Goal: Task Accomplishment & Management: Manage account settings

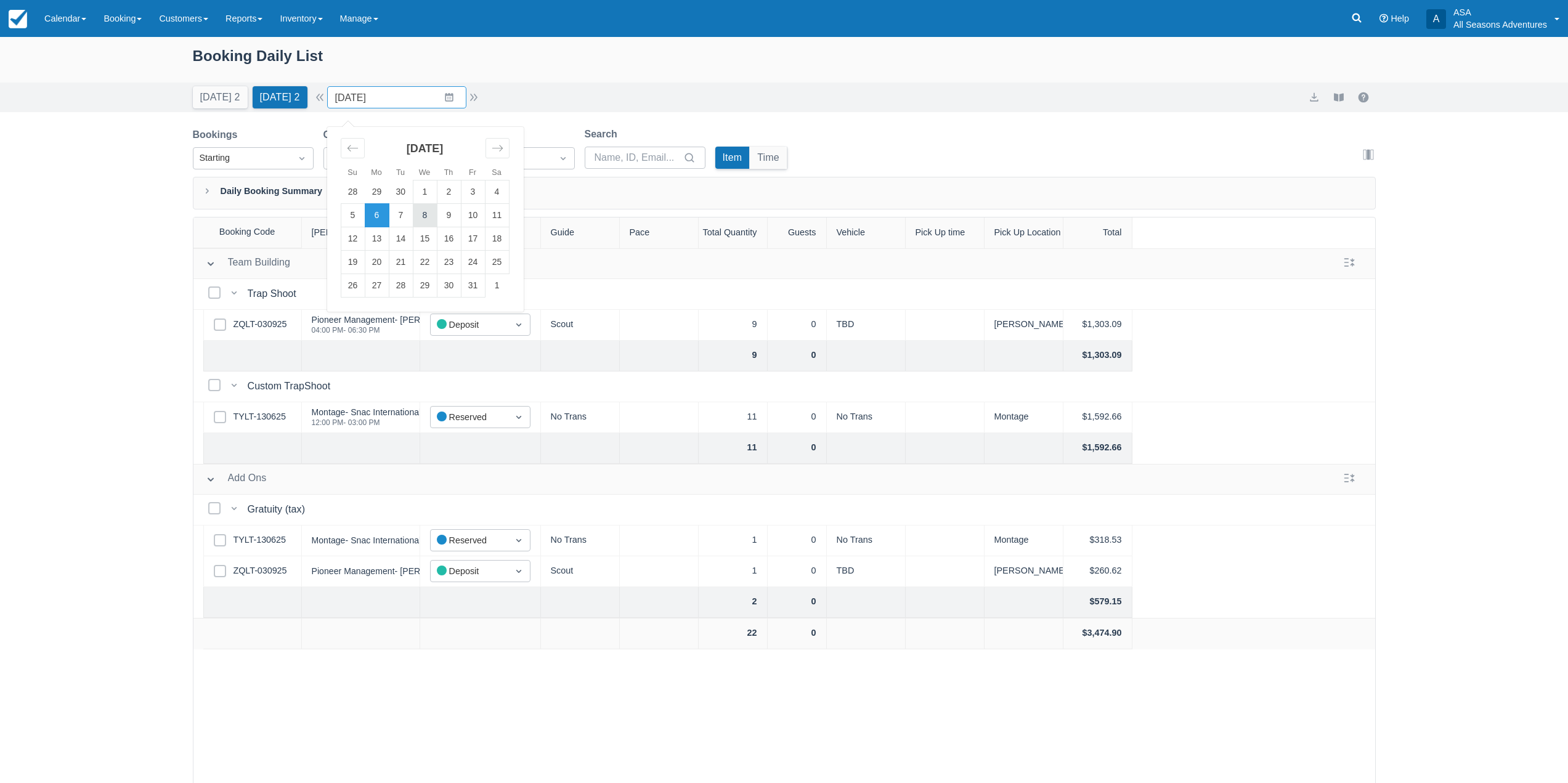
click at [437, 215] on td "8" at bounding box center [424, 215] width 24 height 24
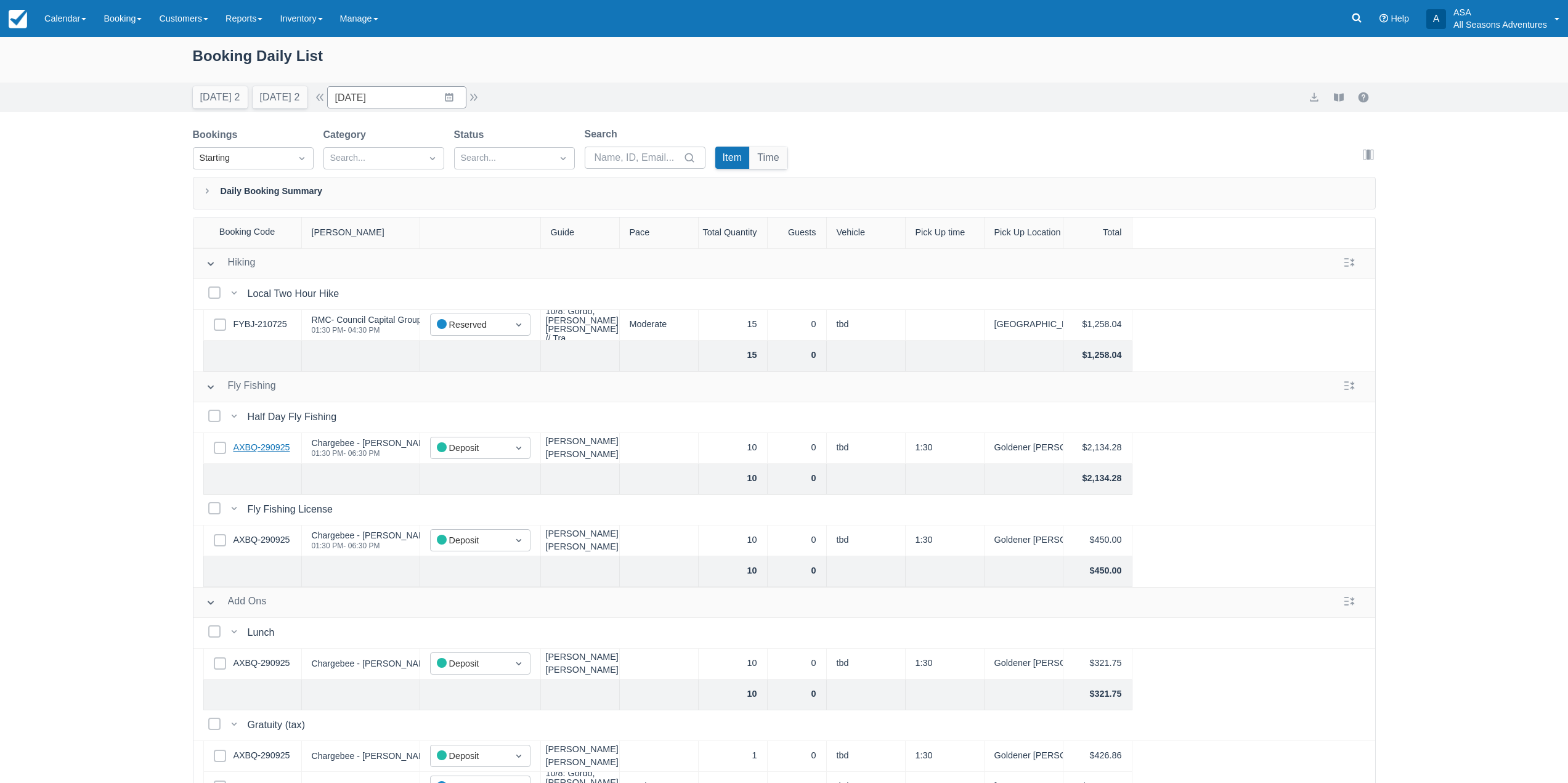
click at [257, 449] on link "AXBQ-290925" at bounding box center [262, 447] width 57 height 13
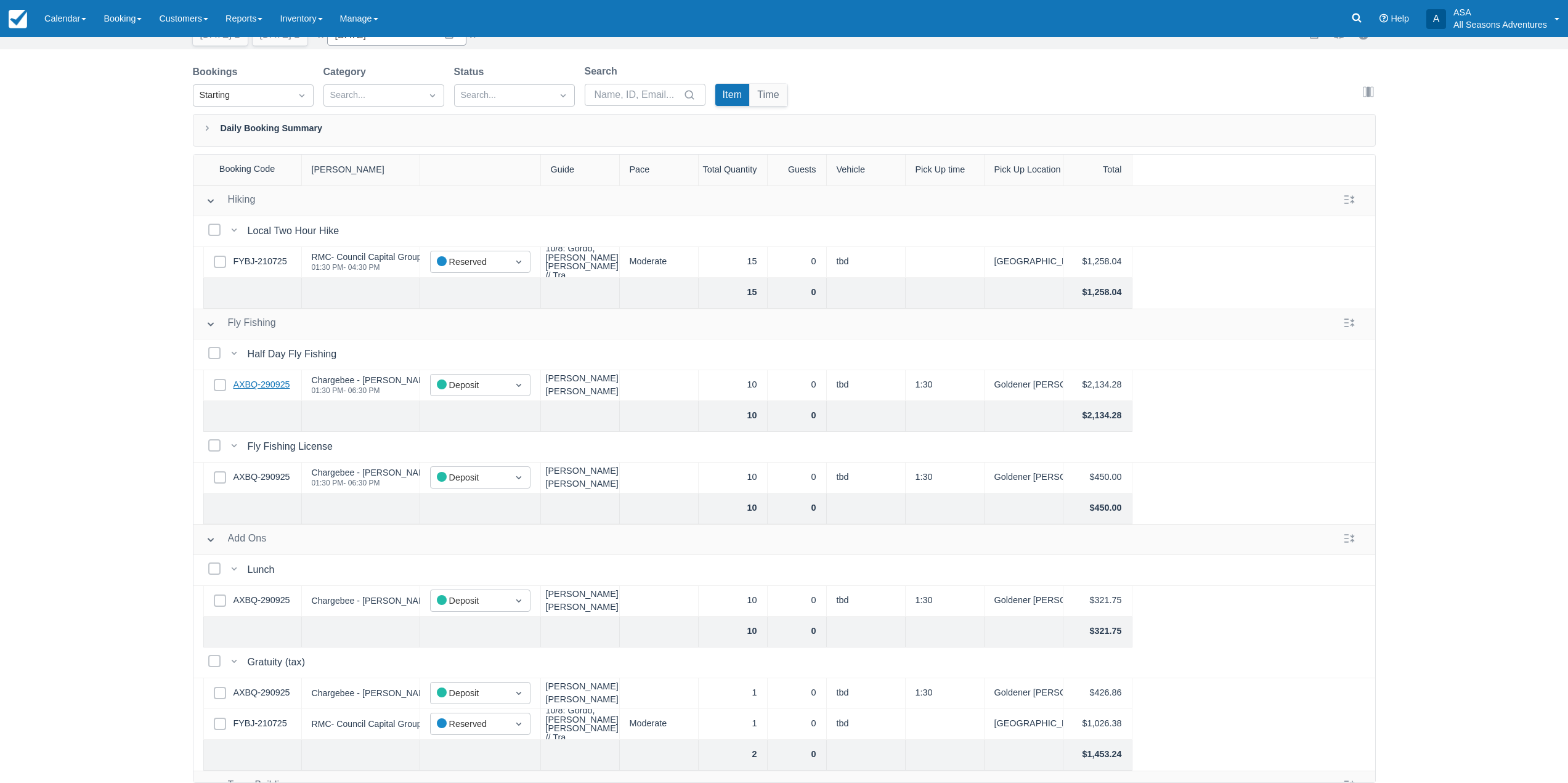
click at [265, 390] on link "AXBQ-290925" at bounding box center [262, 385] width 57 height 13
click at [273, 388] on link "AXBQ-290925" at bounding box center [262, 385] width 57 height 13
click at [271, 473] on link "AXBQ-290925" at bounding box center [262, 477] width 57 height 13
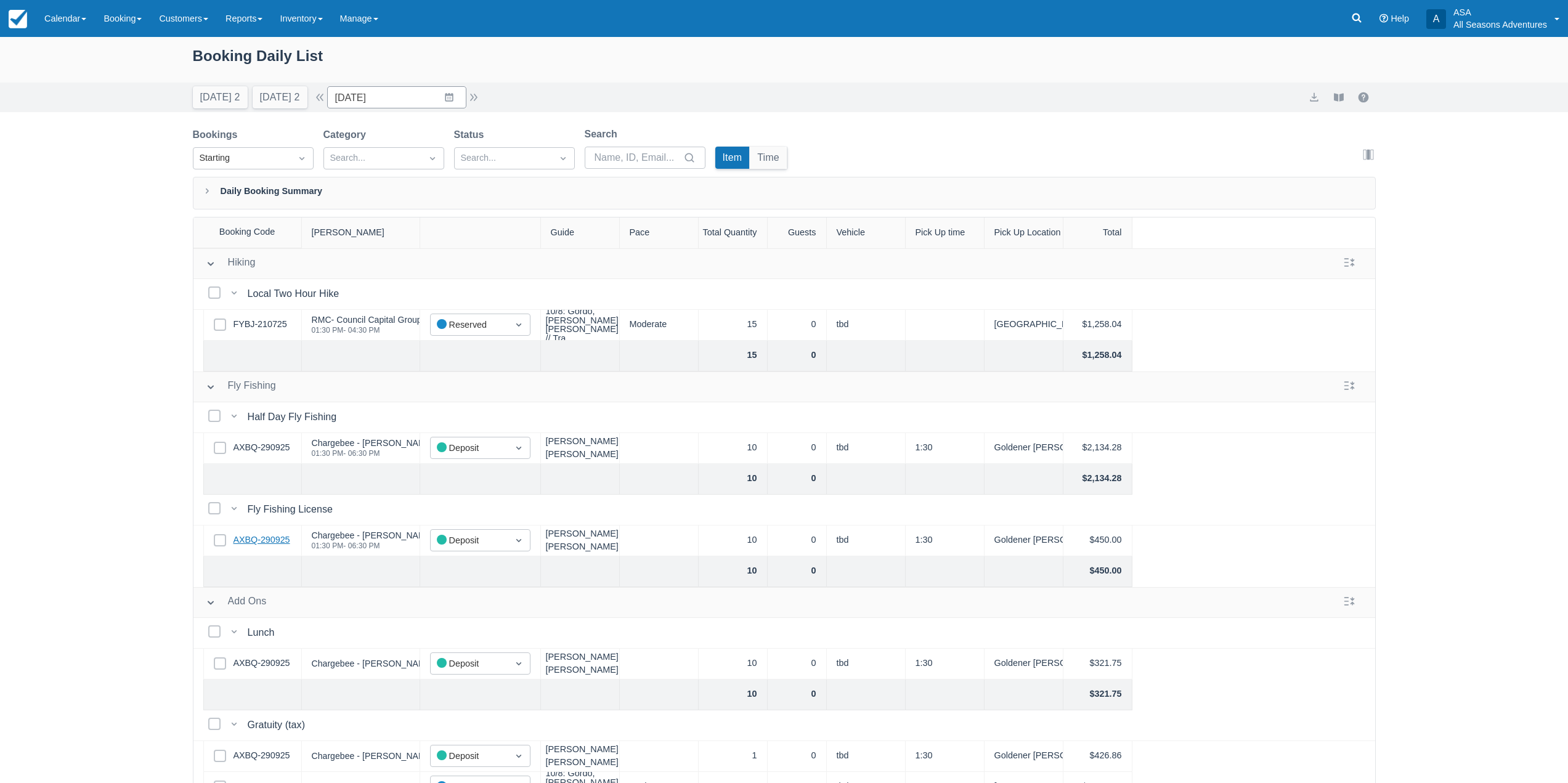
click at [261, 540] on link "AXBQ-290925" at bounding box center [262, 540] width 57 height 13
click at [275, 100] on button "Tomorrow 2" at bounding box center [280, 97] width 54 height 22
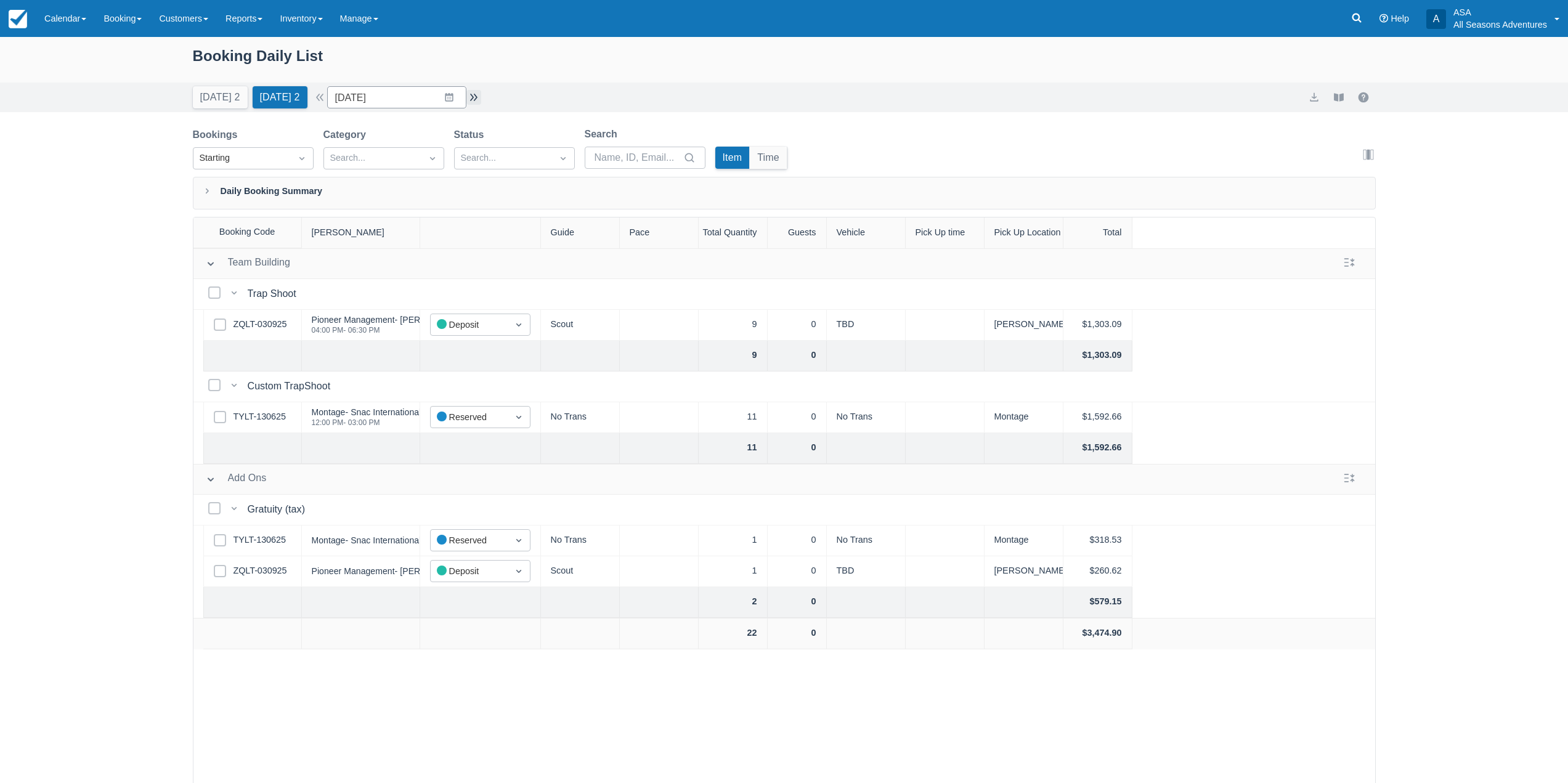
click at [474, 100] on button "button" at bounding box center [473, 97] width 15 height 15
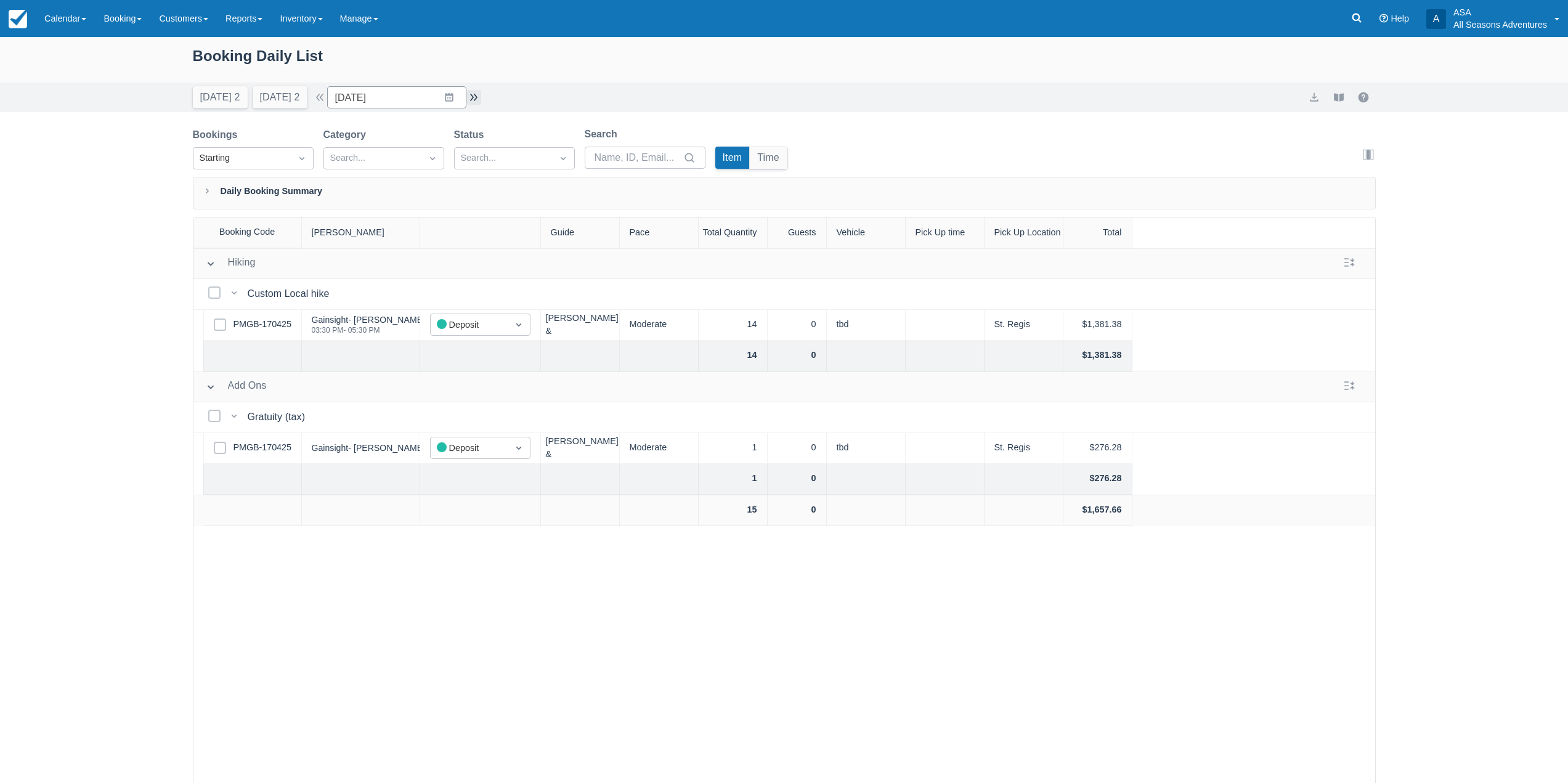
click at [474, 100] on button "button" at bounding box center [473, 97] width 15 height 15
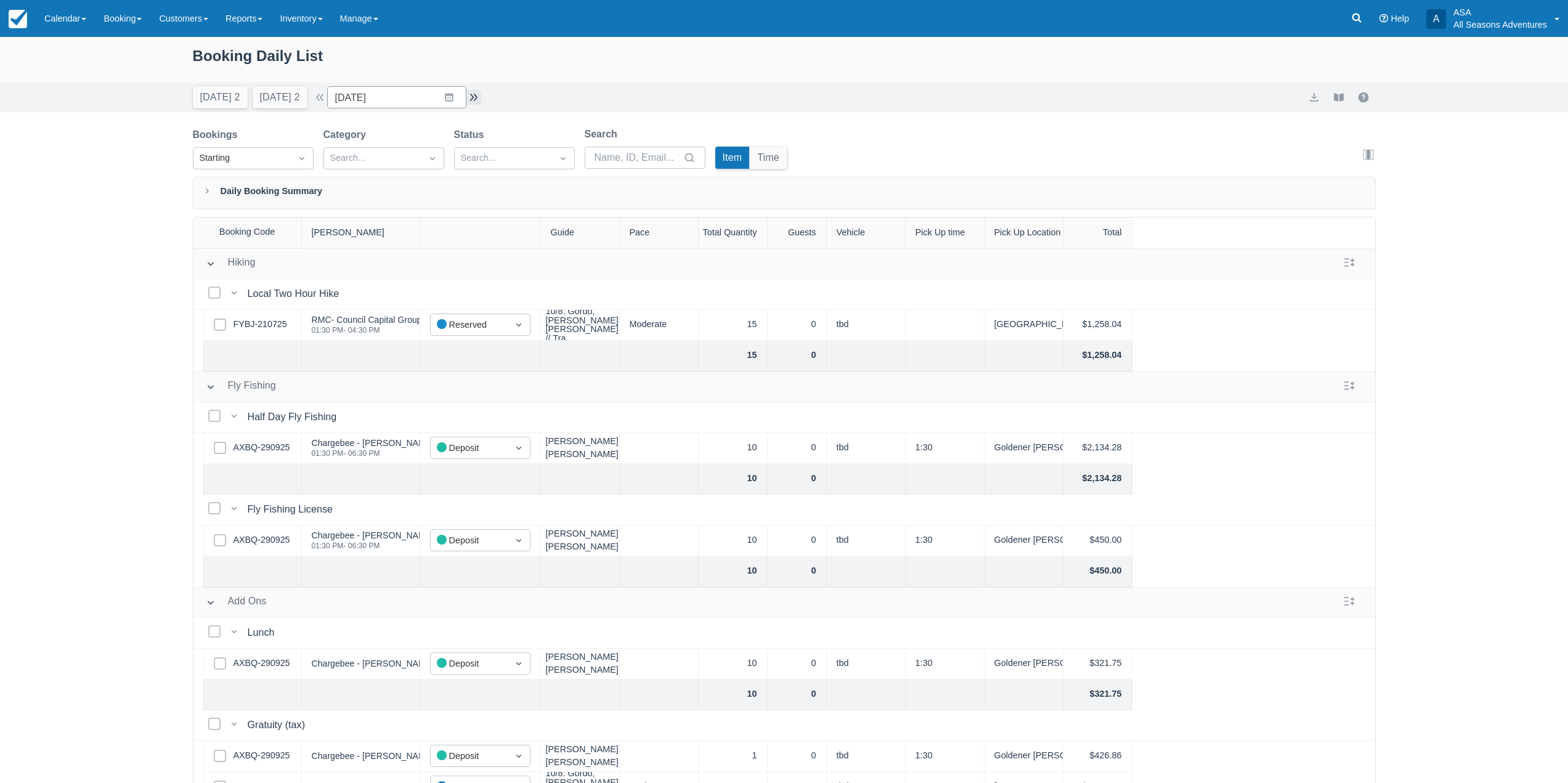
click at [474, 100] on button "button" at bounding box center [473, 97] width 15 height 15
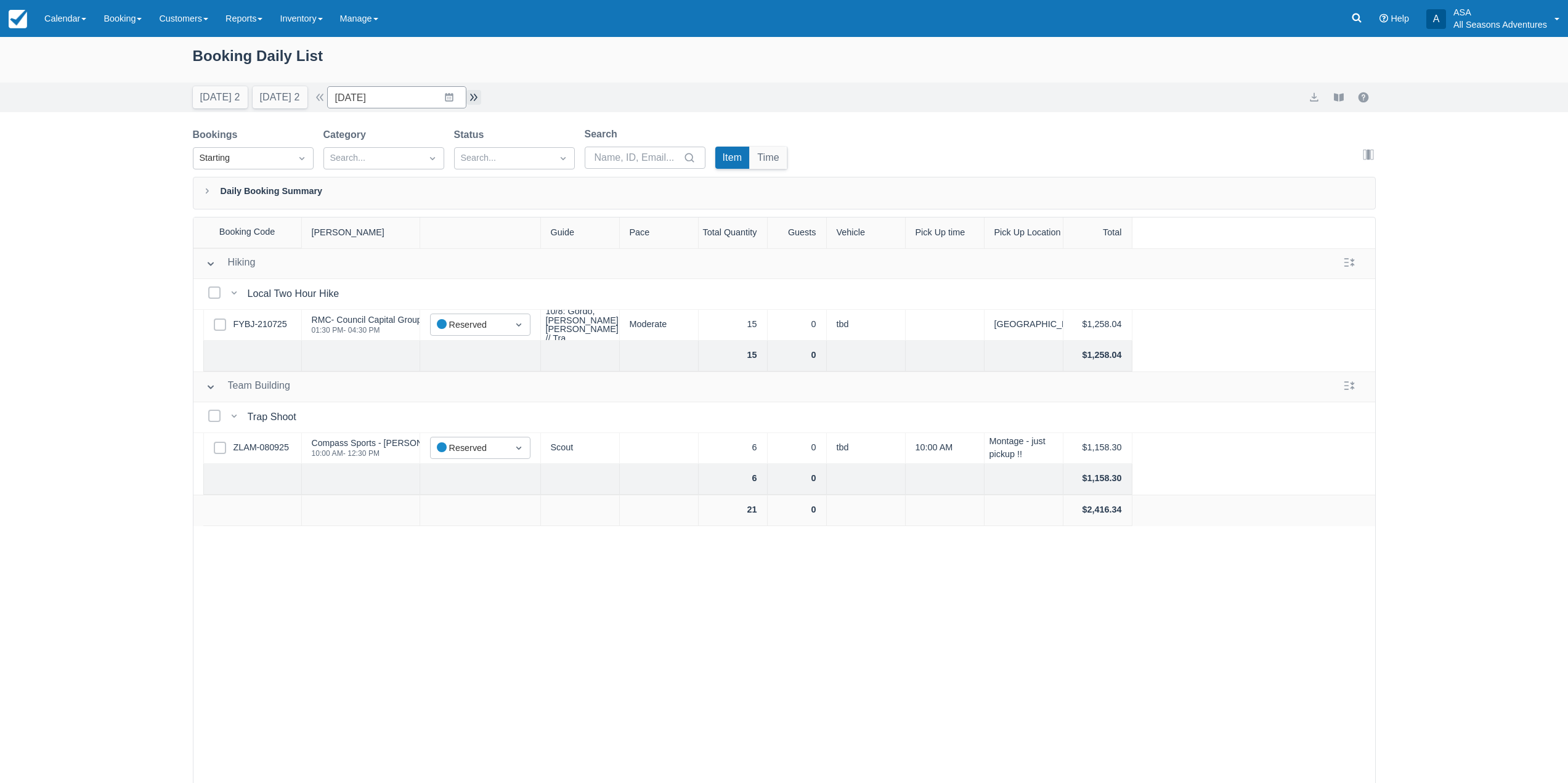
click at [476, 98] on button "button" at bounding box center [473, 97] width 15 height 15
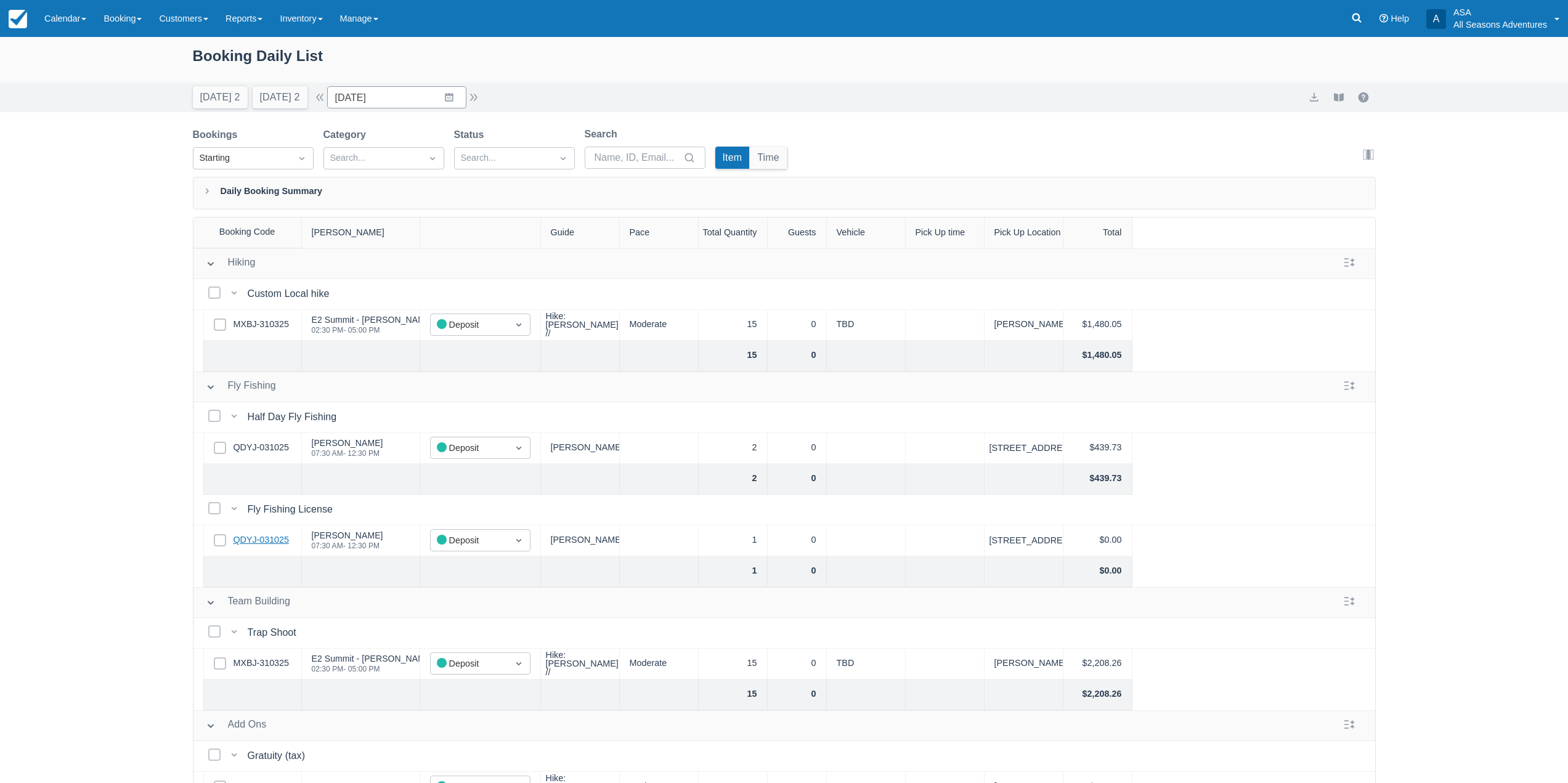
click at [269, 540] on link "QDYJ-031025" at bounding box center [261, 540] width 55 height 13
click at [207, 101] on button "Today 2" at bounding box center [220, 97] width 54 height 22
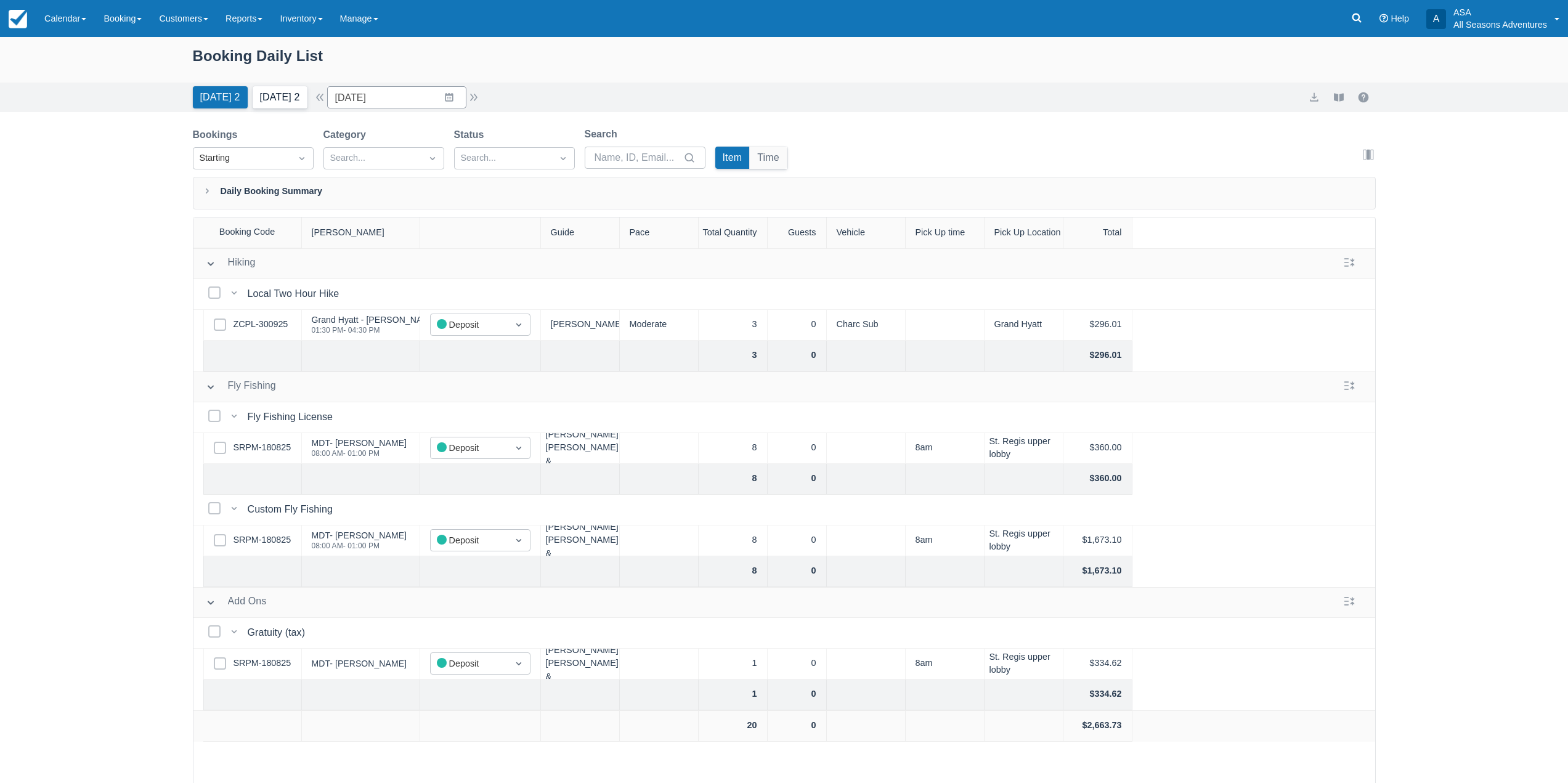
click at [300, 91] on button "Tomorrow 2" at bounding box center [280, 97] width 54 height 22
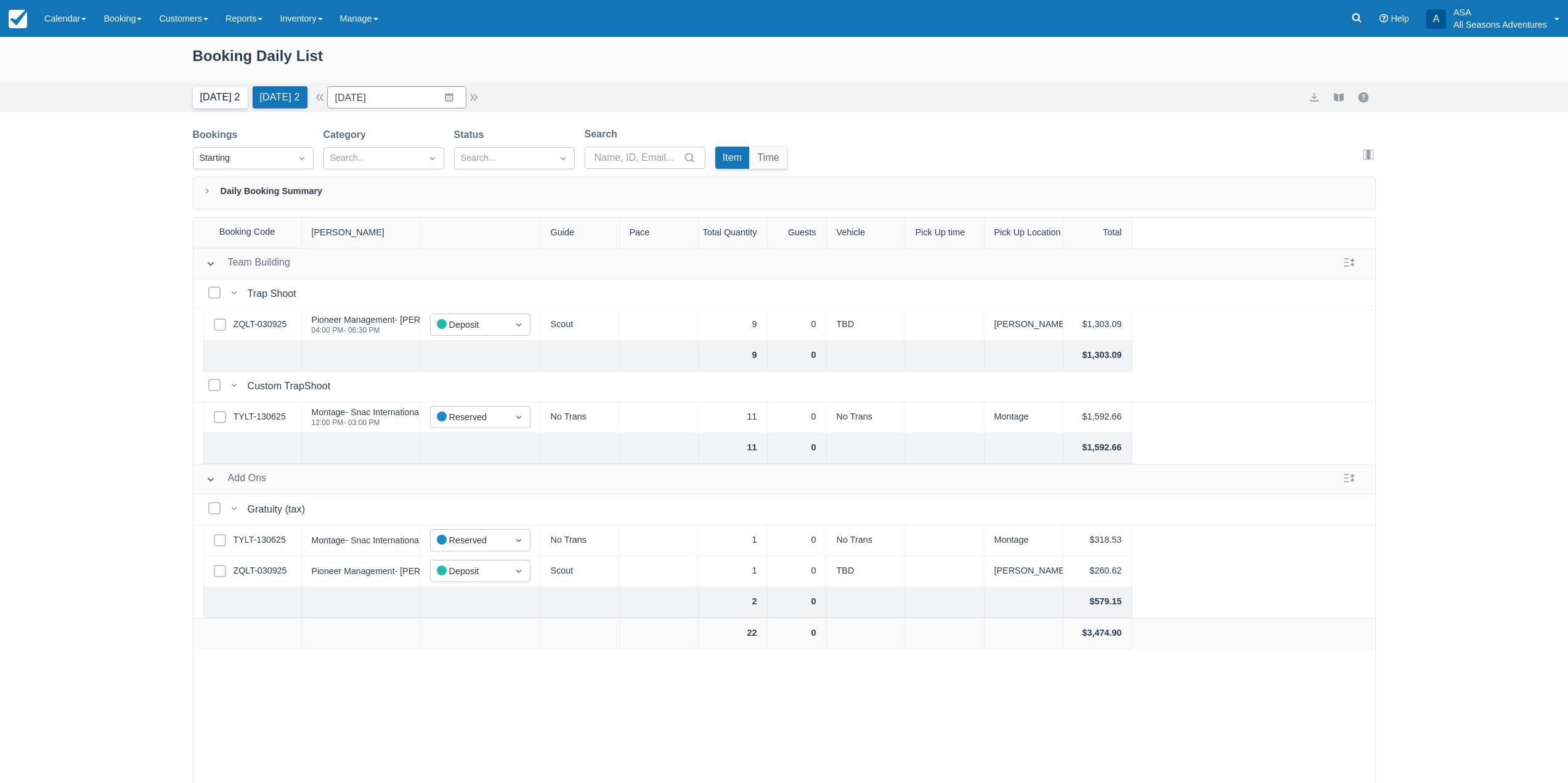
click at [207, 98] on button "Today 2" at bounding box center [220, 97] width 54 height 22
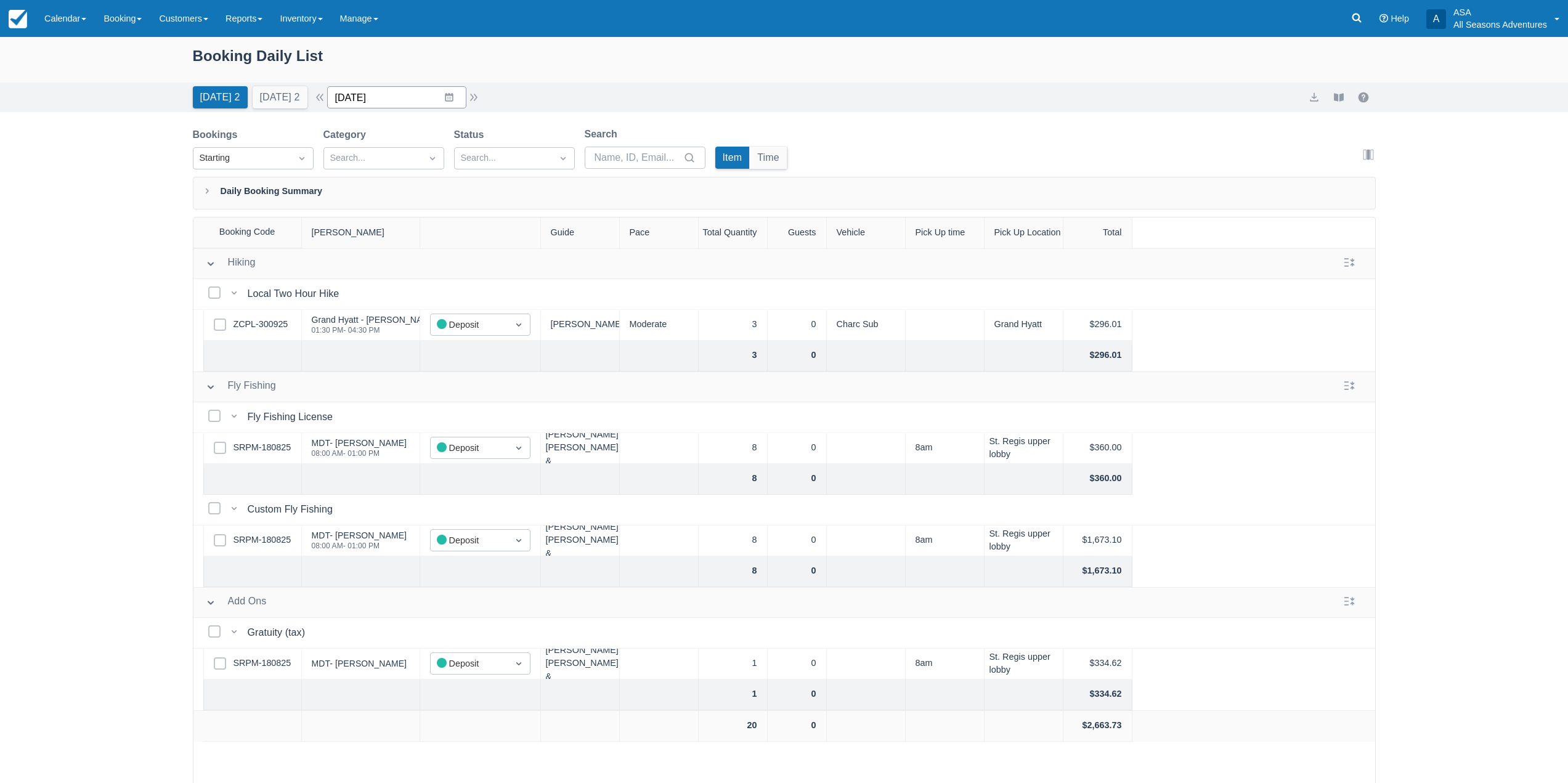
click at [463, 99] on input "10/05/25" at bounding box center [396, 97] width 139 height 22
click at [458, 221] on td "9" at bounding box center [448, 215] width 24 height 24
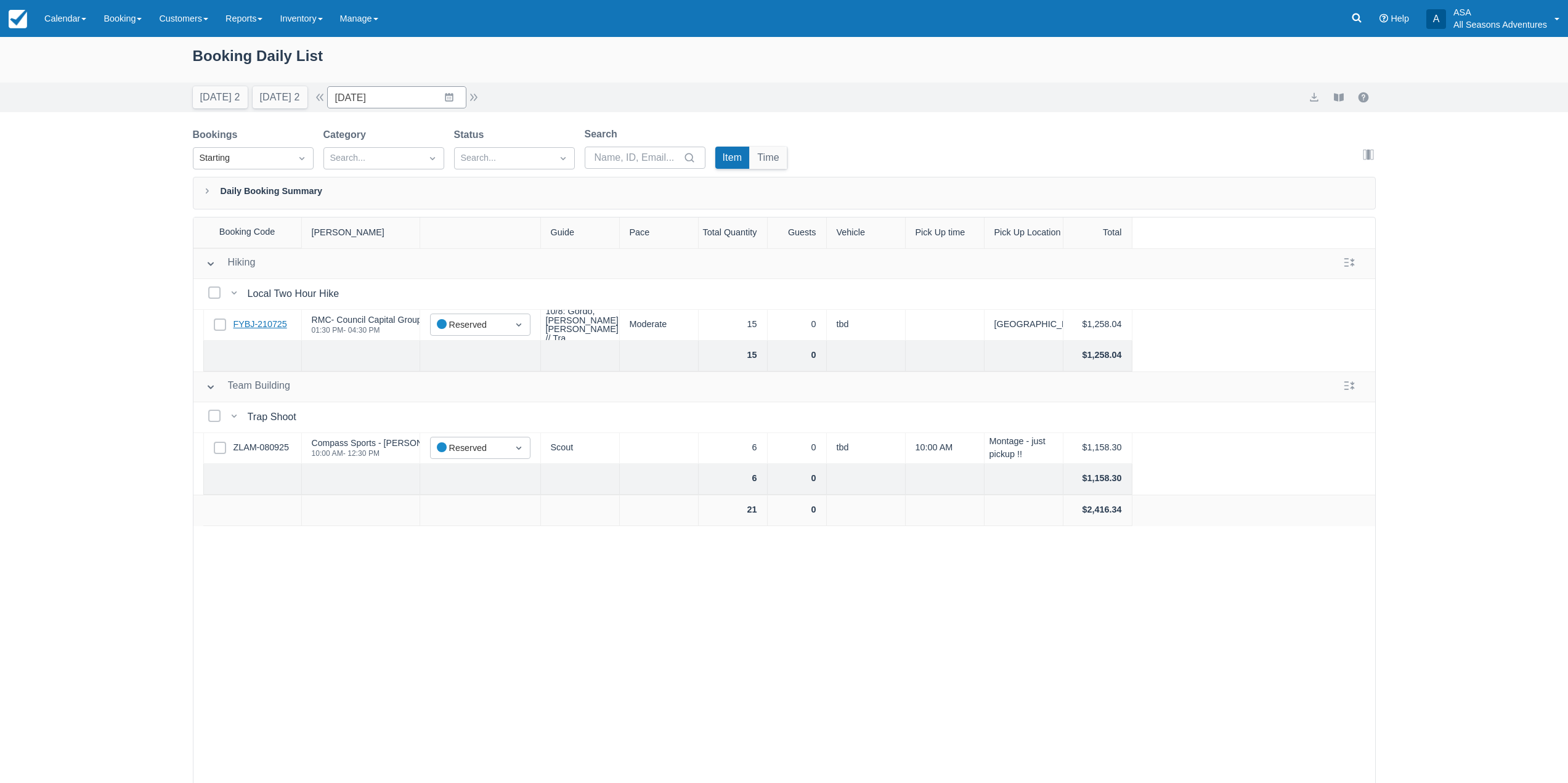
click at [254, 319] on link "FYBJ-210725" at bounding box center [260, 324] width 54 height 13
click at [444, 105] on input "10/09/25" at bounding box center [396, 97] width 139 height 22
click at [413, 265] on td "21" at bounding box center [400, 262] width 24 height 24
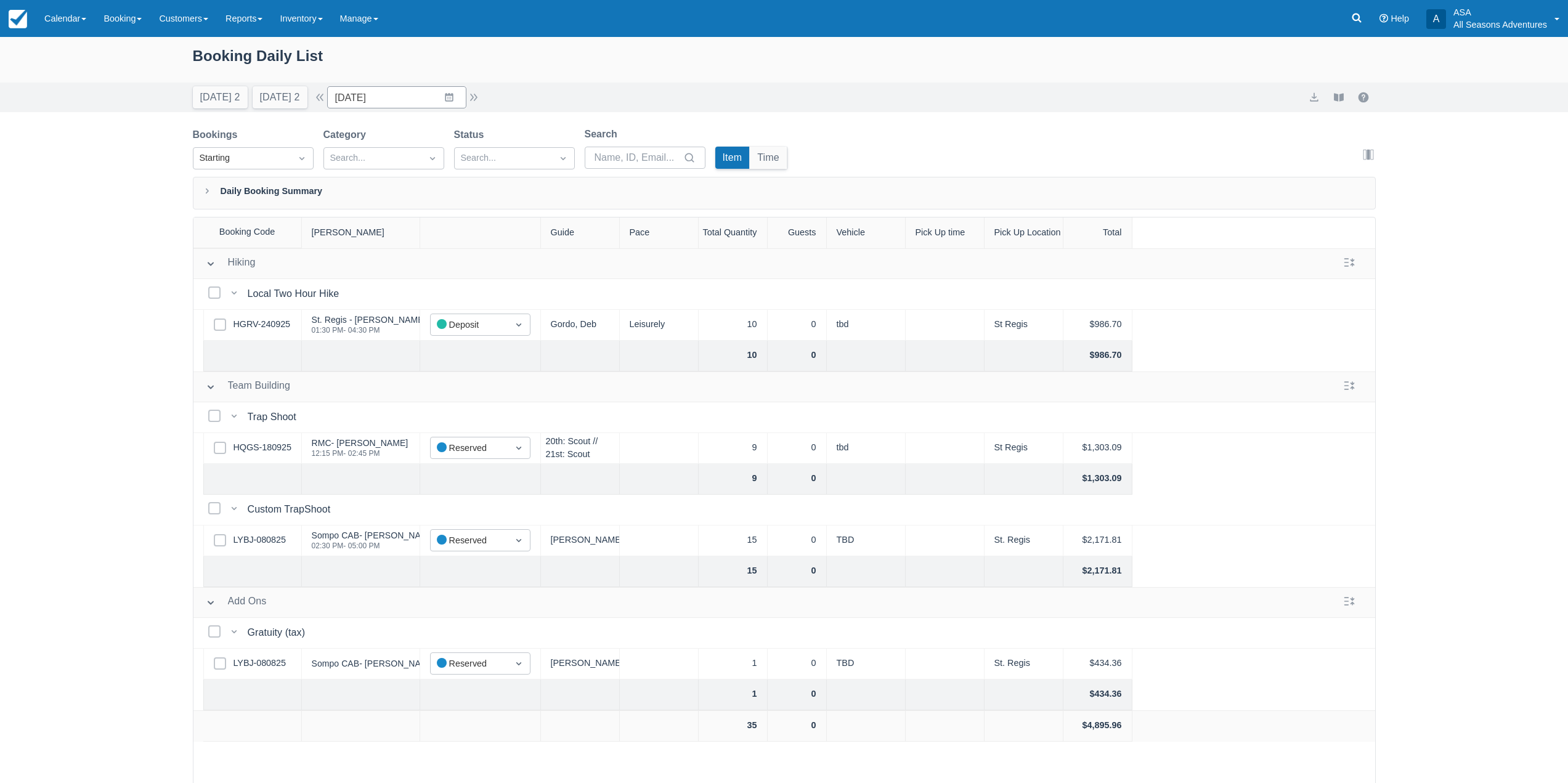
click at [261, 547] on div "Select Row LYBJ-080825" at bounding box center [252, 540] width 98 height 31
click at [263, 539] on link "LYBJ-080825" at bounding box center [260, 540] width 53 height 13
click at [220, 90] on button "Today 2" at bounding box center [220, 97] width 54 height 22
click at [281, 103] on button "Tomorrow 2" at bounding box center [280, 97] width 54 height 22
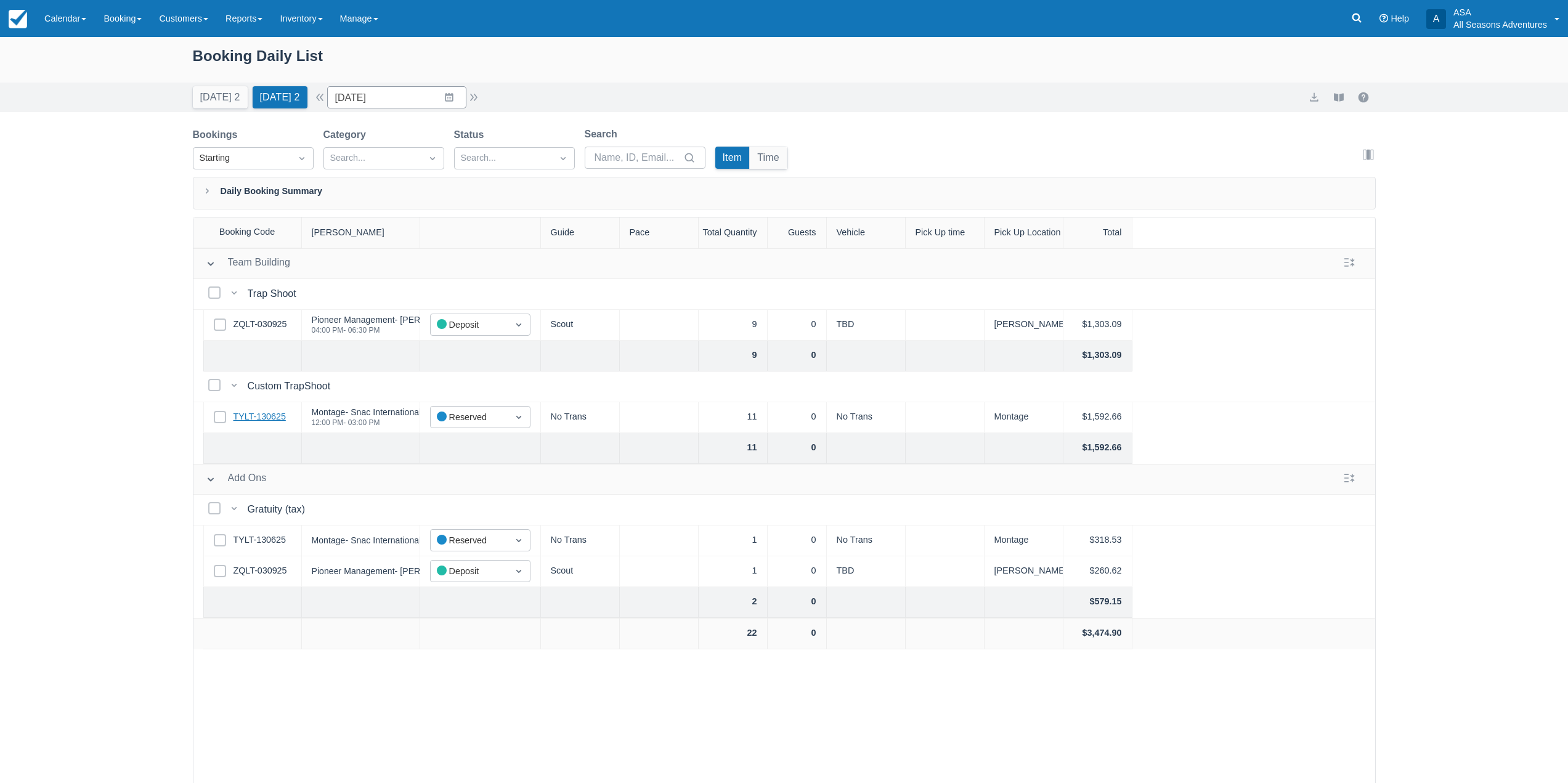
click at [276, 417] on link "TYLT-130625" at bounding box center [260, 417] width 53 height 13
click at [212, 108] on div "Today 2 Tomorrow 2 Date 10/06/25 Navigate forward to interact with the calendar…" at bounding box center [784, 98] width 1568 height 30
click at [213, 105] on button "Today 2" at bounding box center [220, 97] width 54 height 22
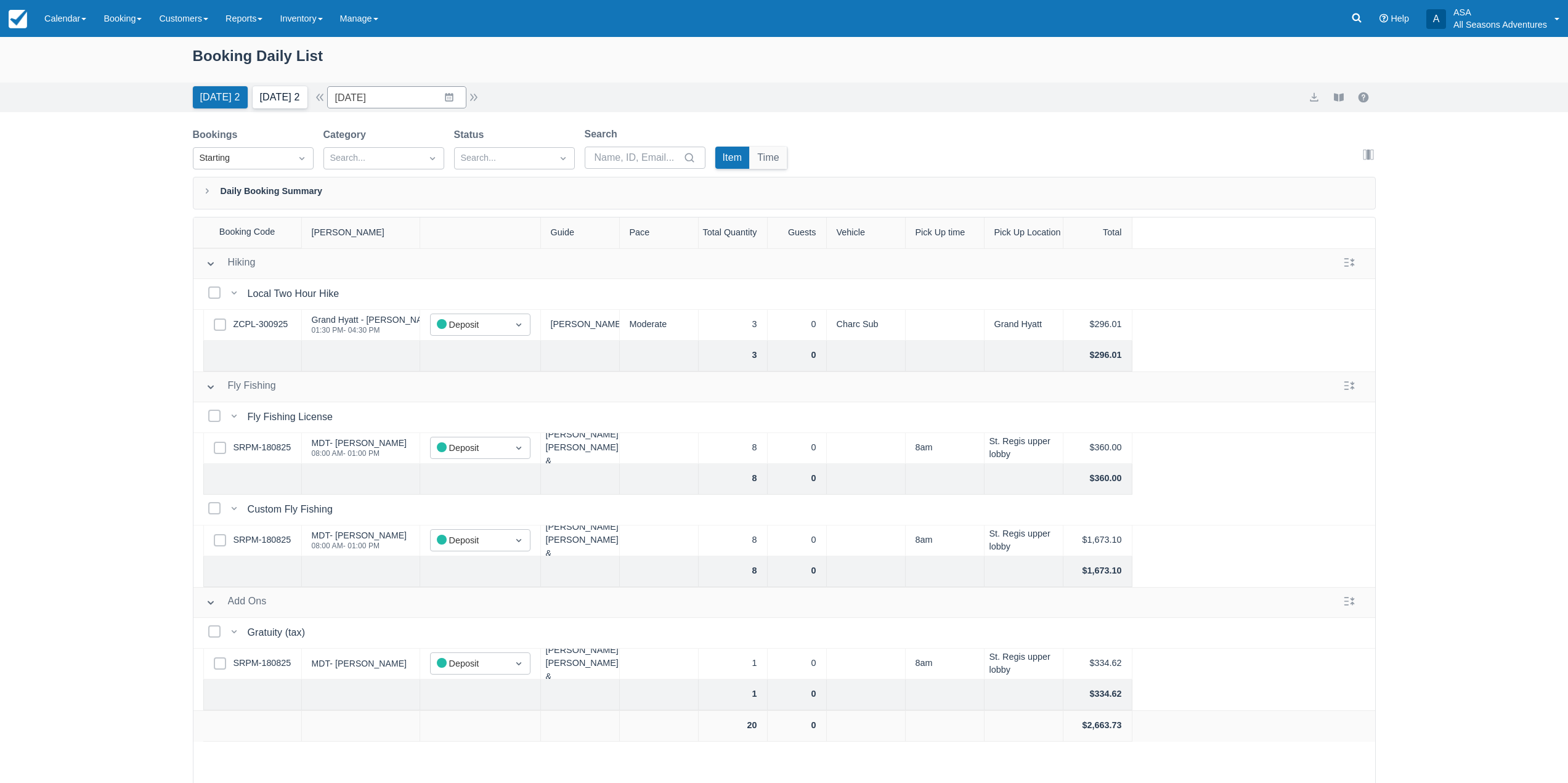
click at [297, 100] on button "Tomorrow 2" at bounding box center [280, 97] width 54 height 22
type input "10/06/25"
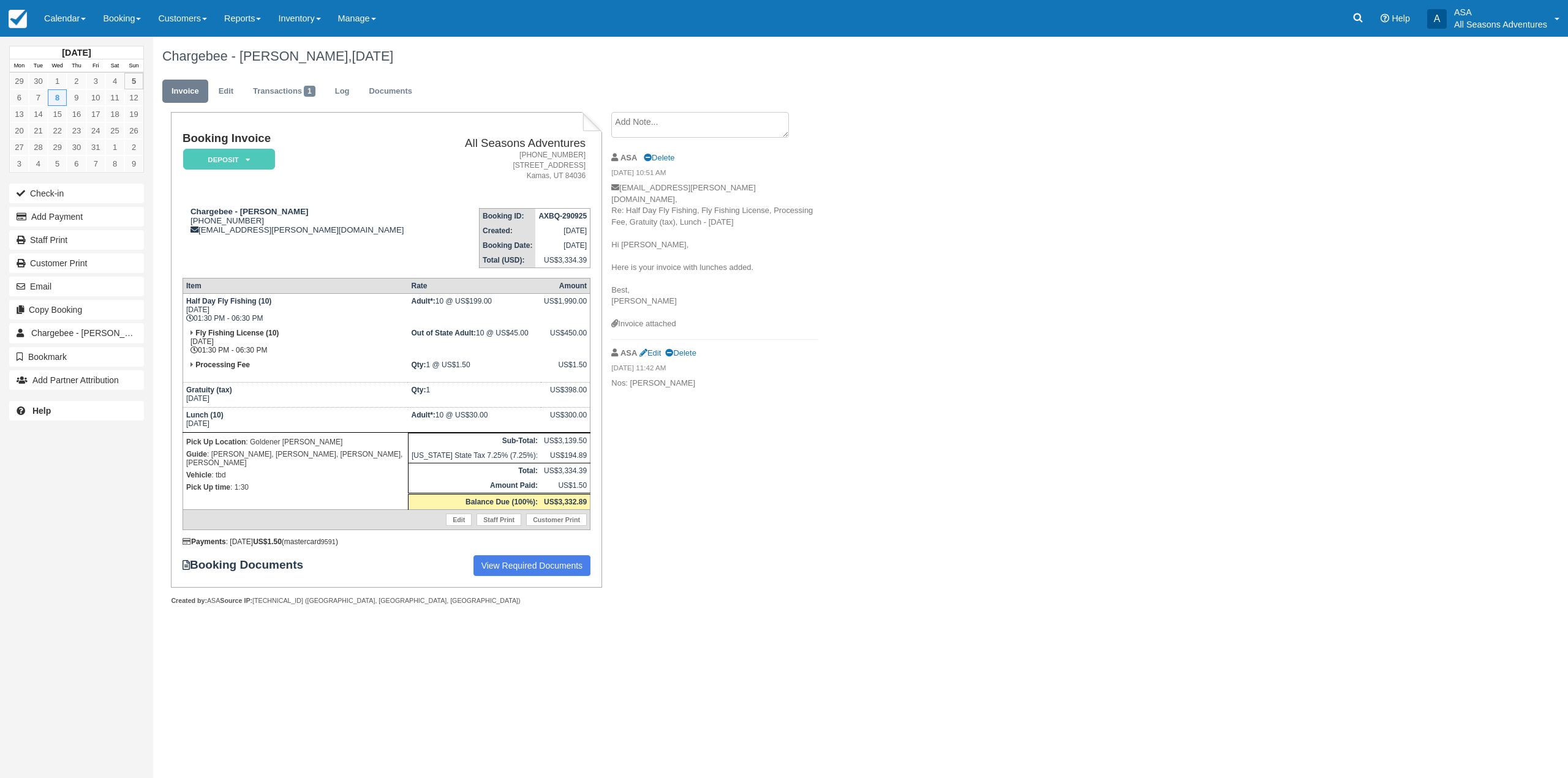
click at [368, 78] on ul "Invoice Edit Transactions 1 Log Documents" at bounding box center [741, 94] width 1157 height 37
click at [375, 88] on link "Documents" at bounding box center [390, 91] width 62 height 24
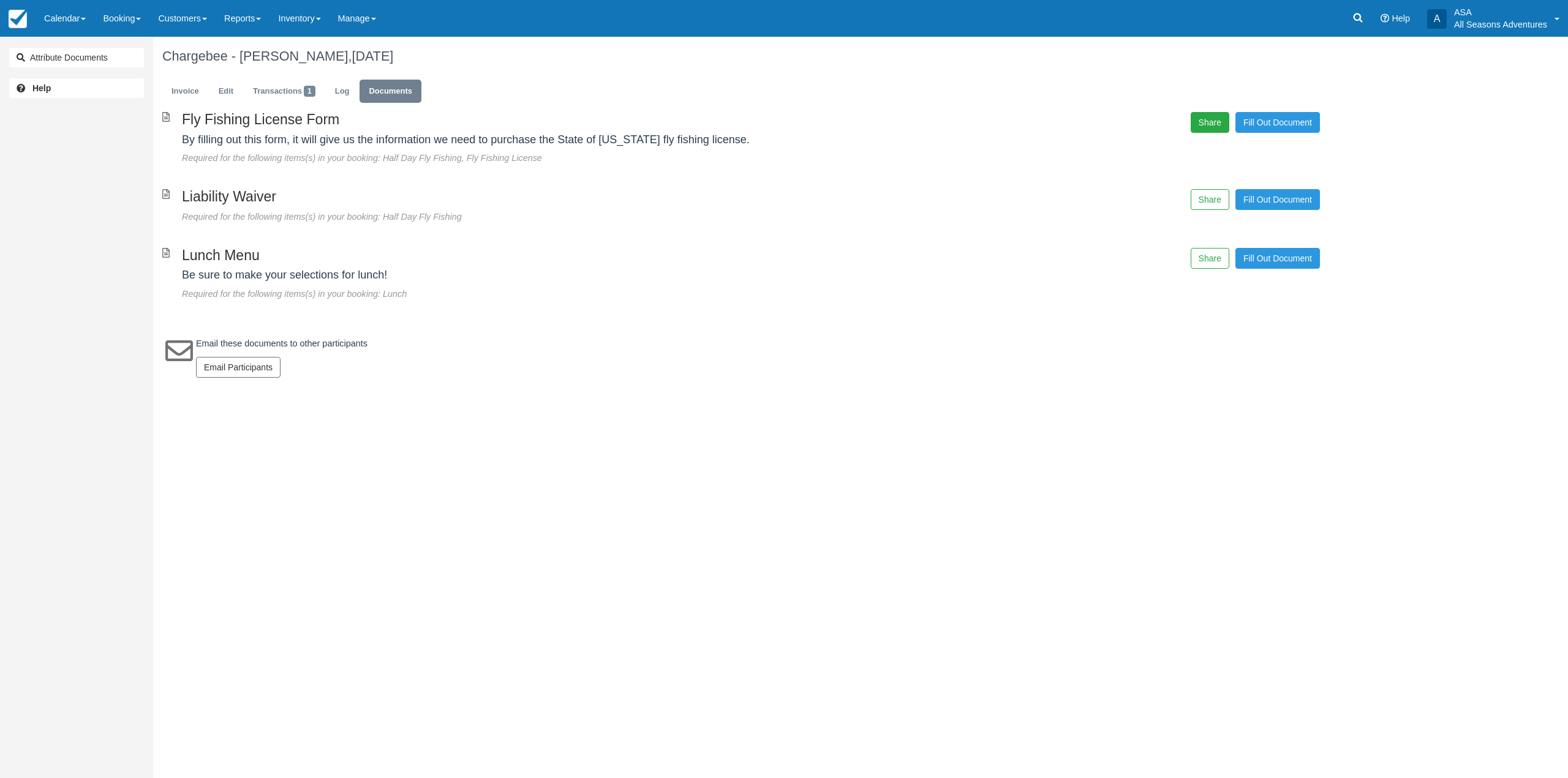
click at [1205, 128] on button "Share" at bounding box center [1210, 122] width 38 height 21
click at [1268, 94] on span "Copy" at bounding box center [1267, 89] width 36 height 21
click at [1208, 257] on button "Share" at bounding box center [1210, 258] width 38 height 21
click at [1254, 228] on span "Copy" at bounding box center [1267, 224] width 36 height 21
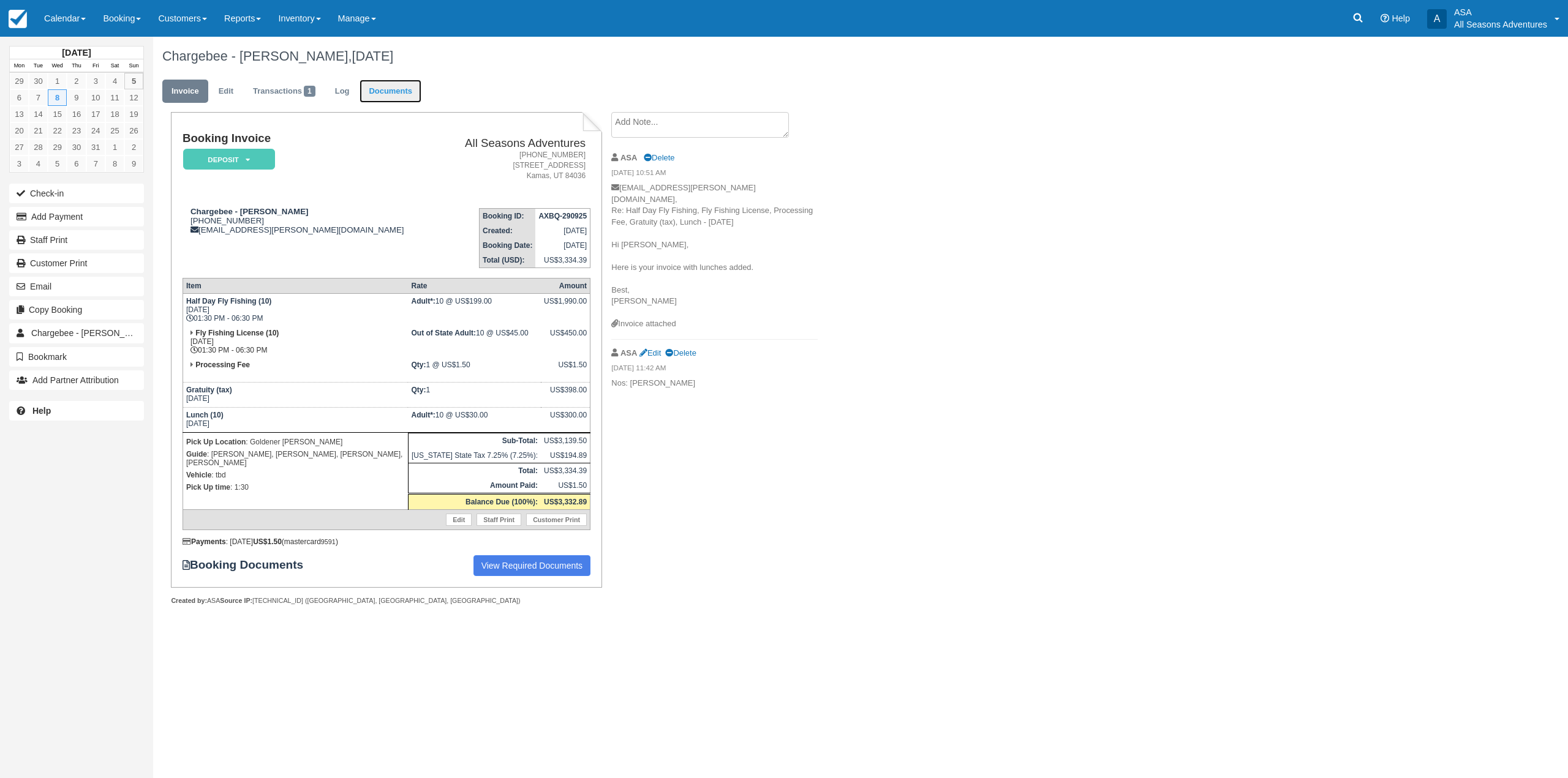
click at [378, 91] on link "Documents" at bounding box center [390, 91] width 62 height 24
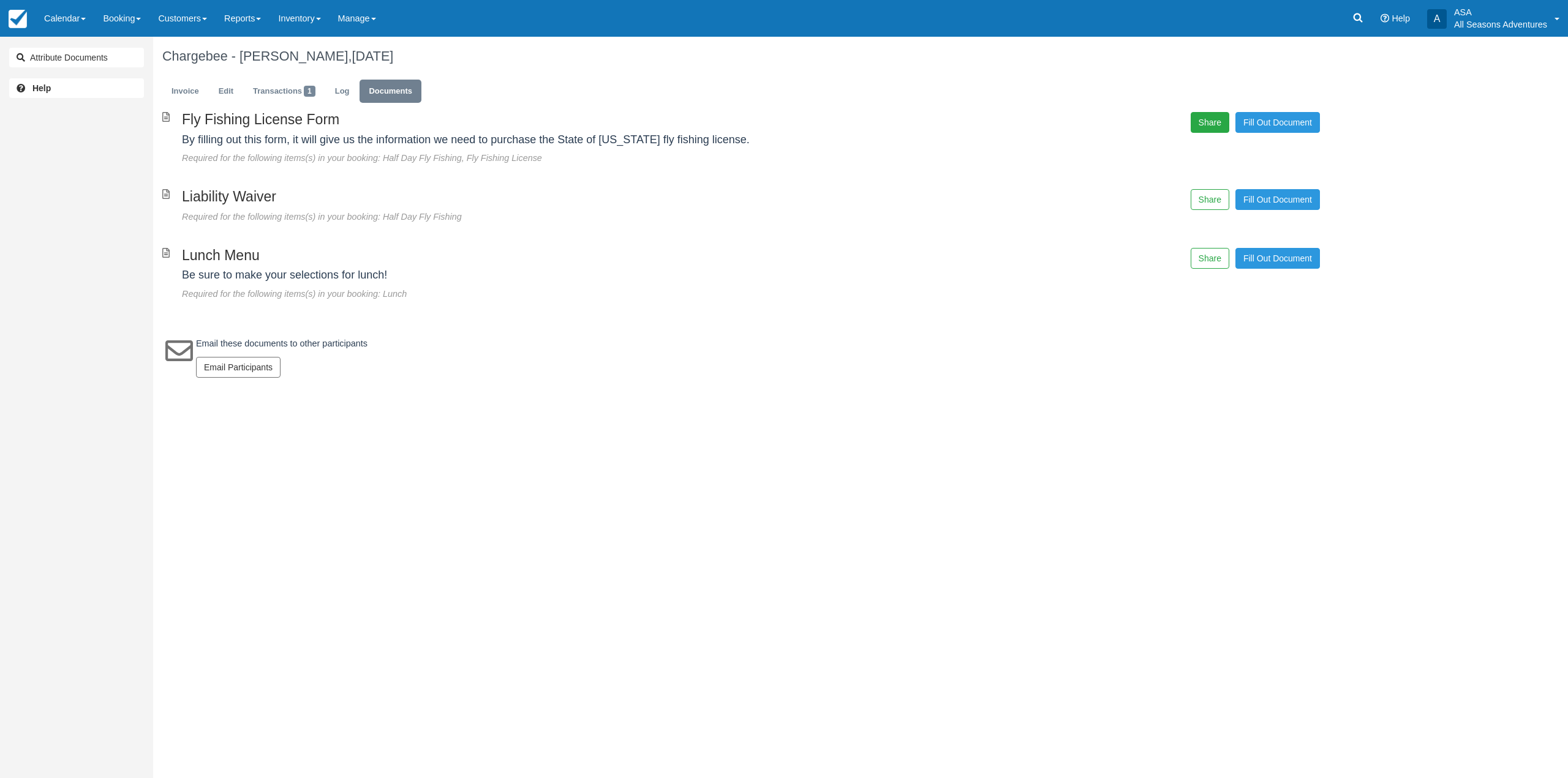
click at [1198, 122] on button "Share" at bounding box center [1210, 122] width 38 height 21
click at [1260, 88] on span "Copy" at bounding box center [1267, 89] width 36 height 21
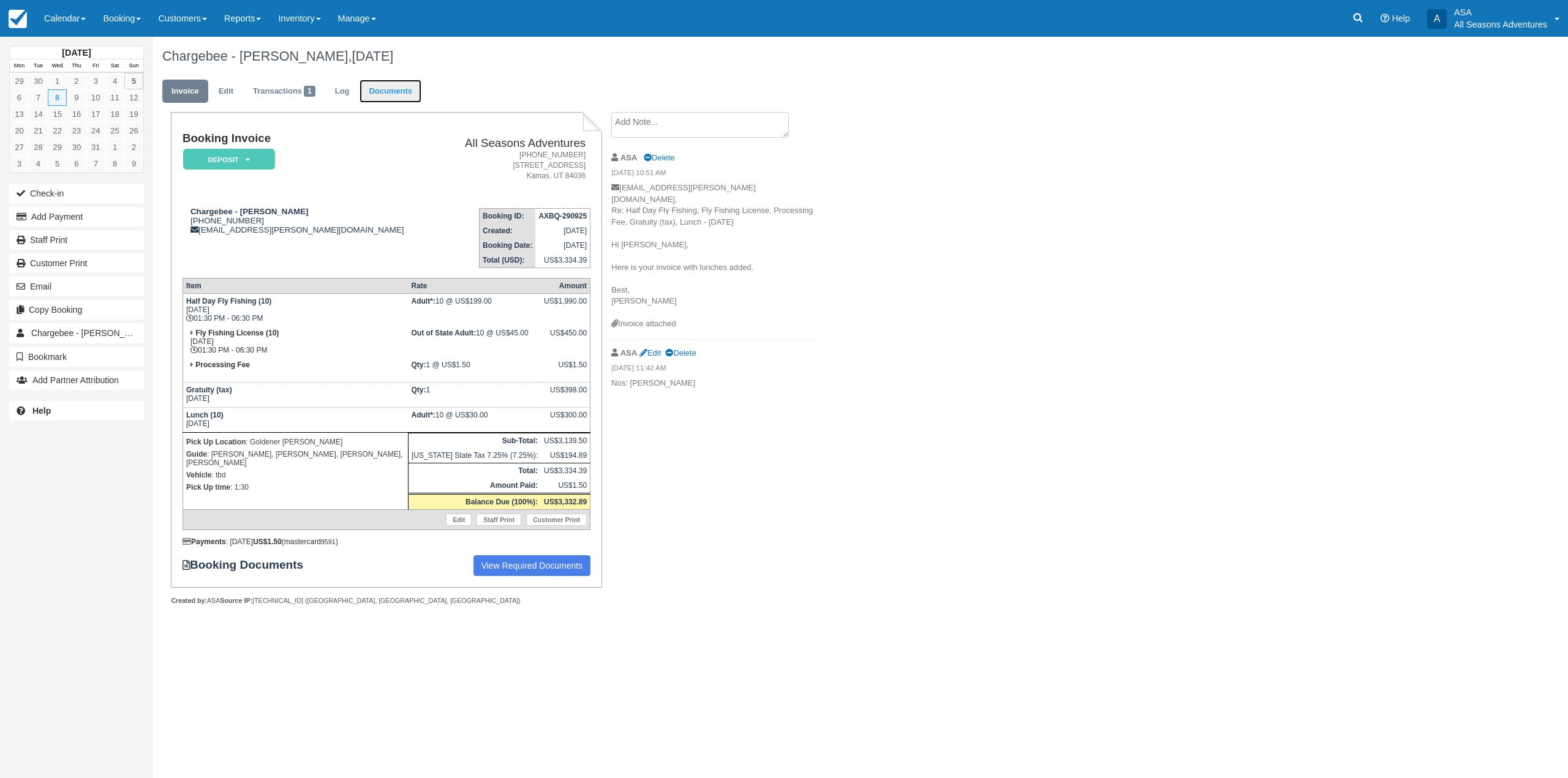
click at [396, 86] on link "Documents" at bounding box center [390, 91] width 62 height 24
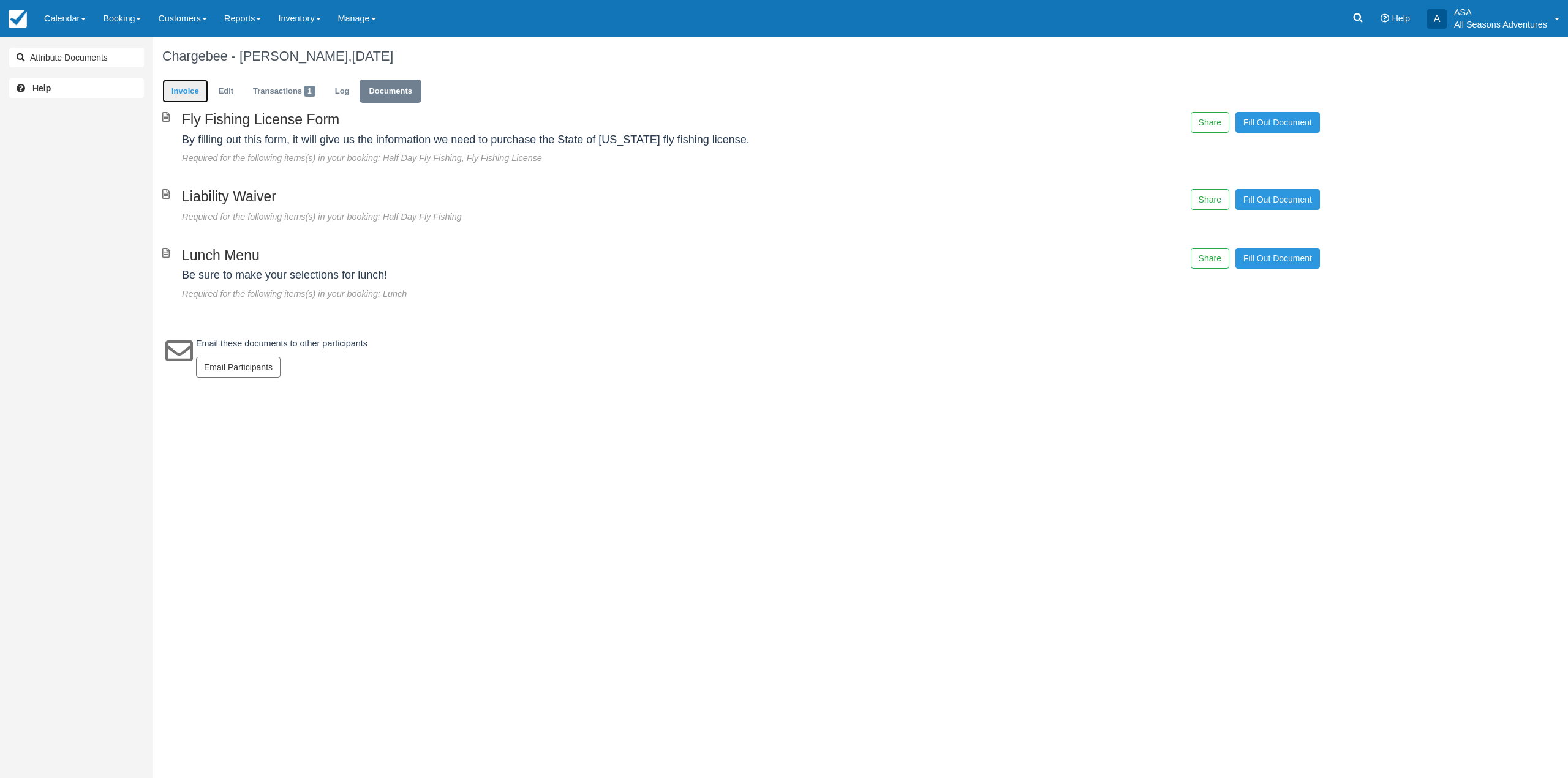
click at [189, 93] on link "Invoice" at bounding box center [185, 91] width 46 height 24
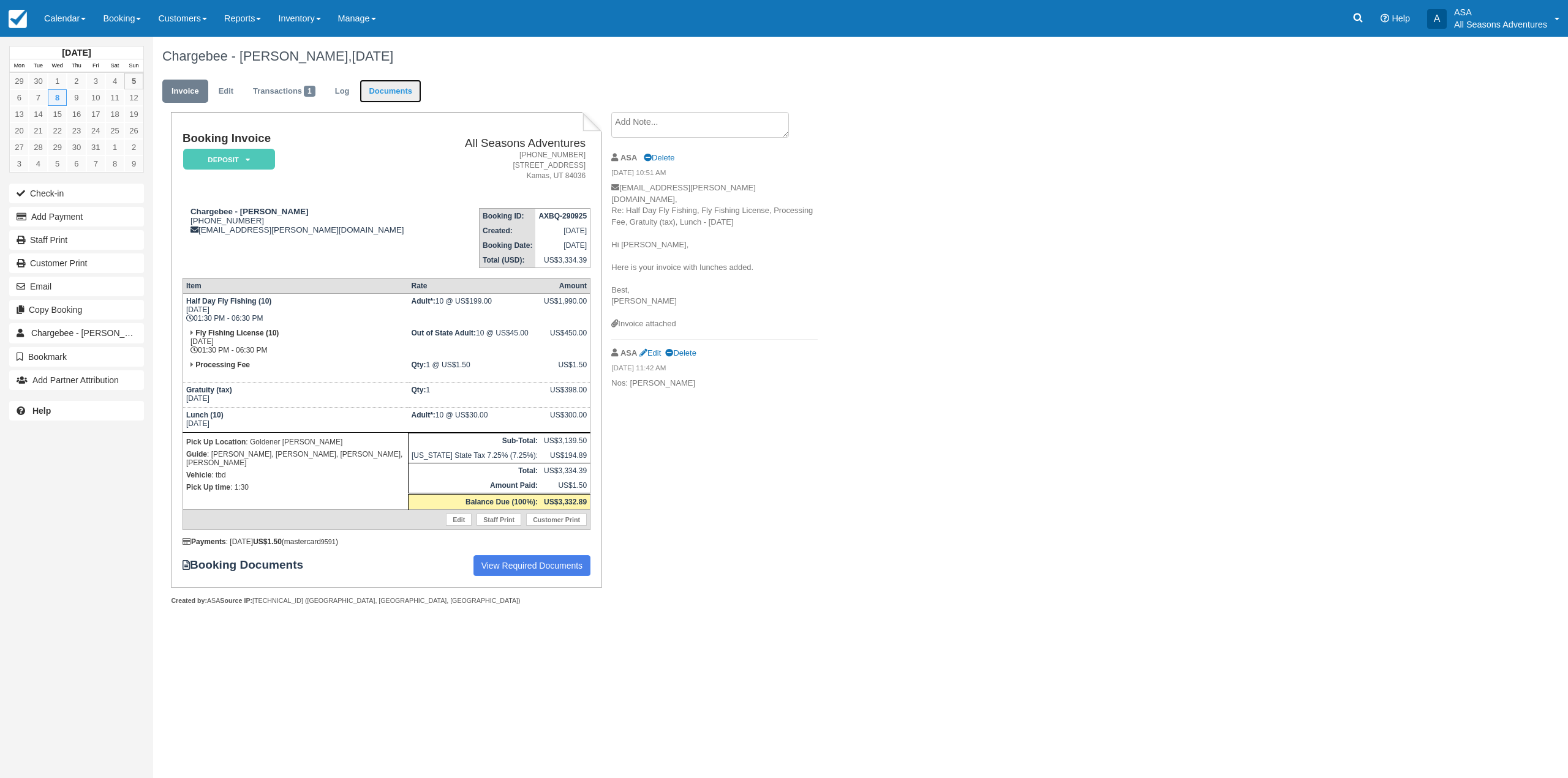
click at [408, 86] on link "Documents" at bounding box center [390, 91] width 62 height 24
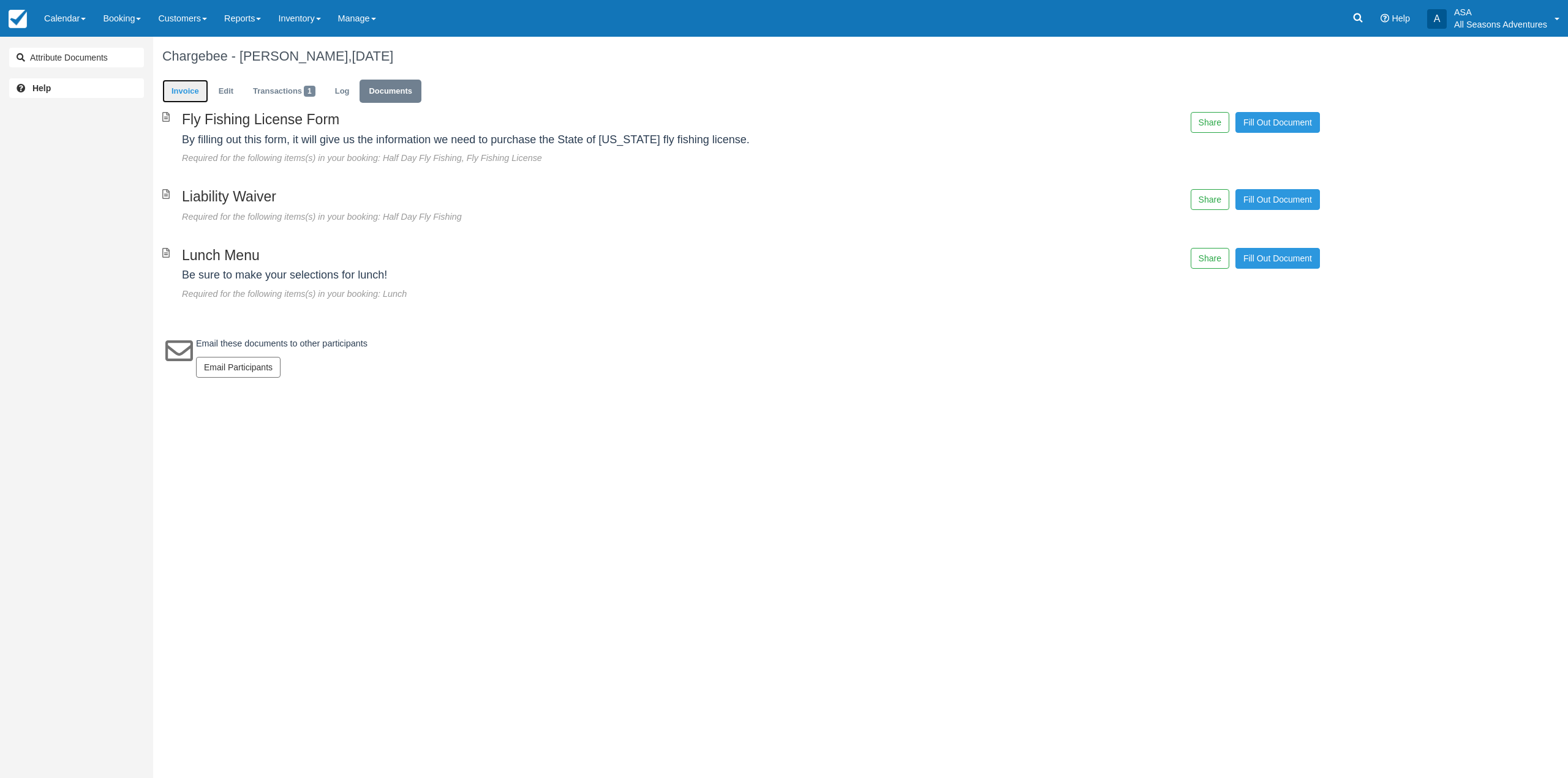
click at [181, 93] on link "Invoice" at bounding box center [185, 91] width 46 height 24
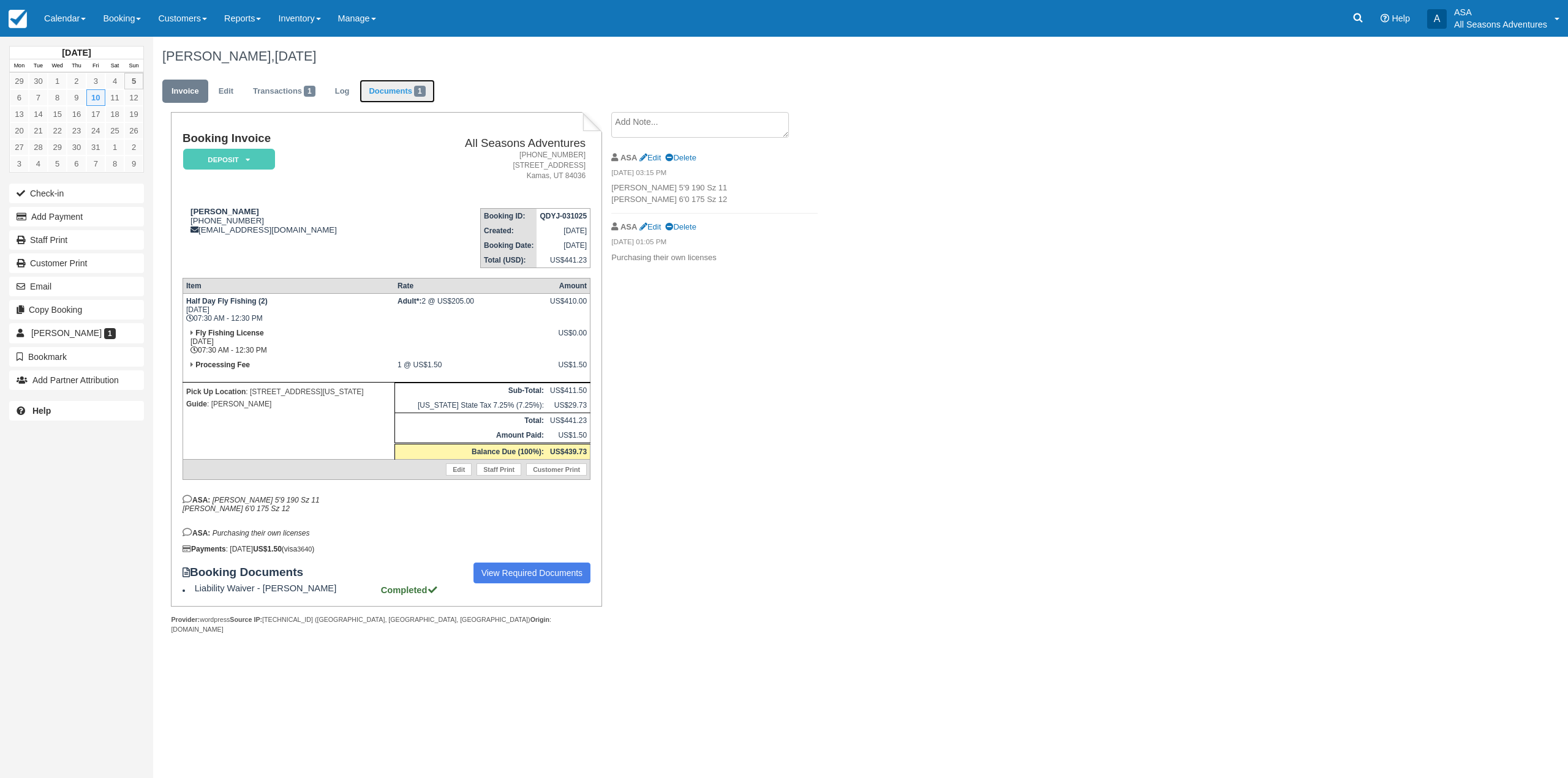
click at [398, 92] on link "Documents 1" at bounding box center [397, 91] width 75 height 24
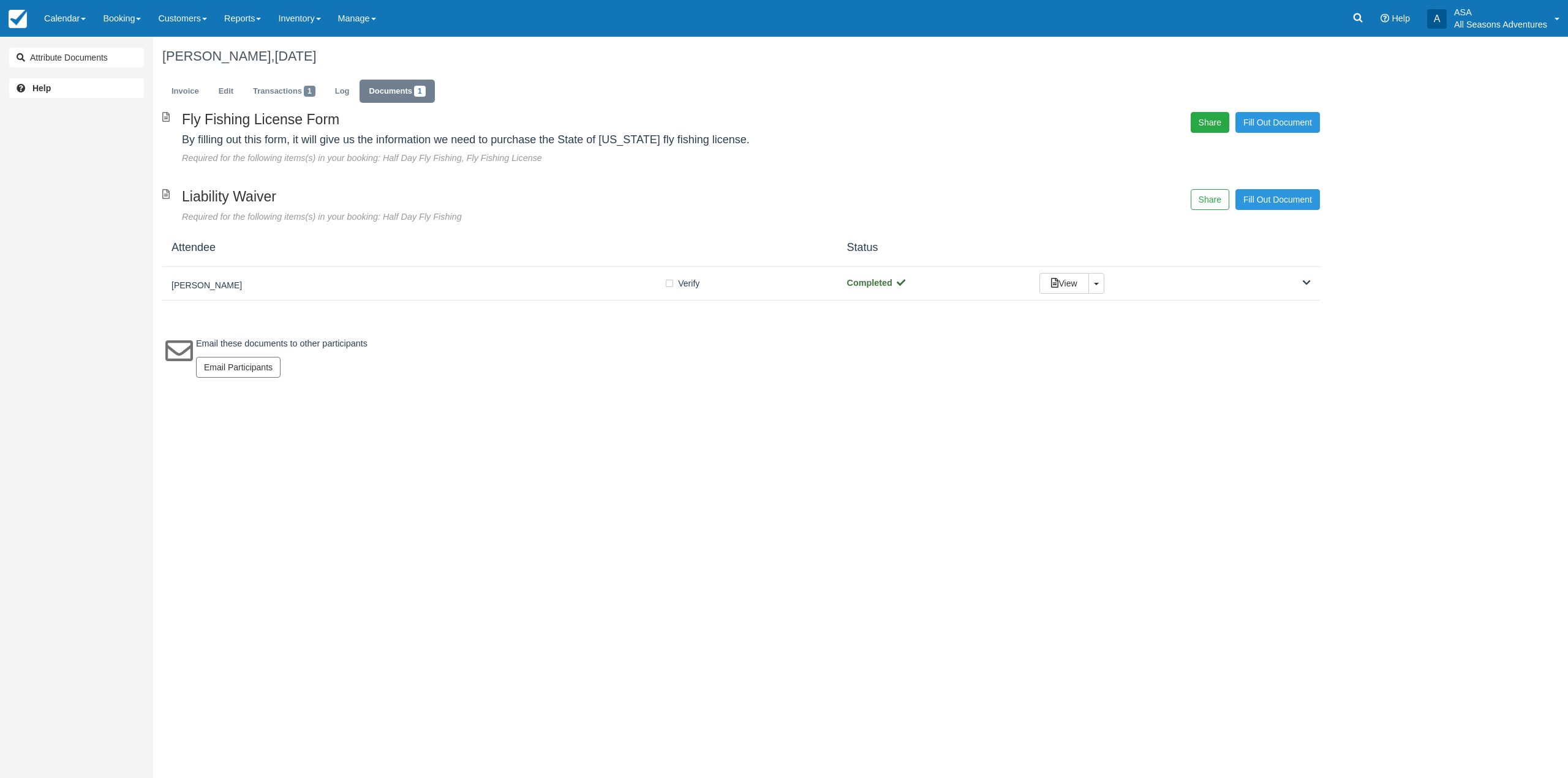
click at [1205, 114] on button "Share" at bounding box center [1210, 122] width 38 height 21
click at [1257, 93] on span "Copy" at bounding box center [1267, 89] width 36 height 21
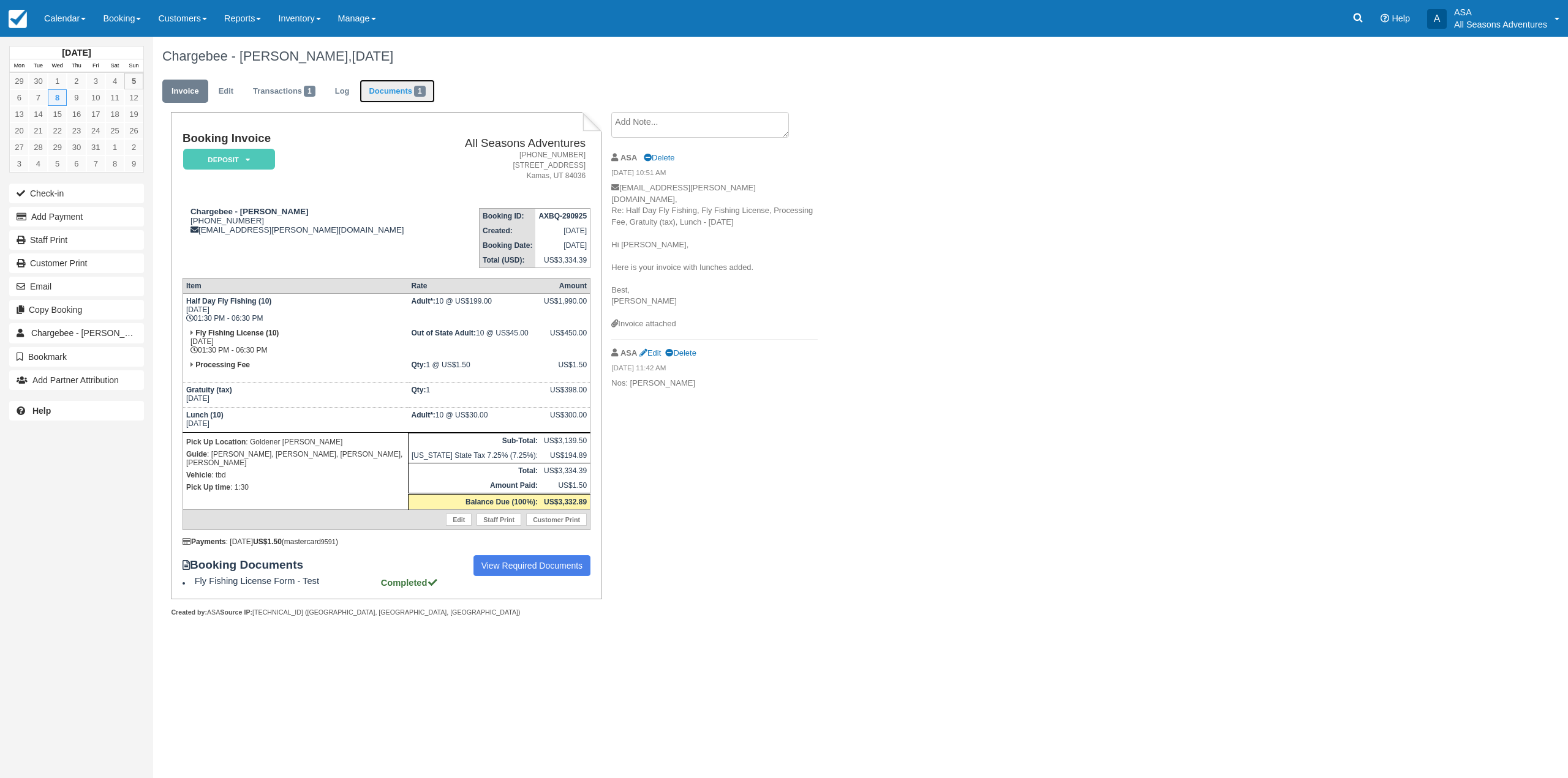
click at [418, 84] on link "Documents 1" at bounding box center [397, 91] width 75 height 24
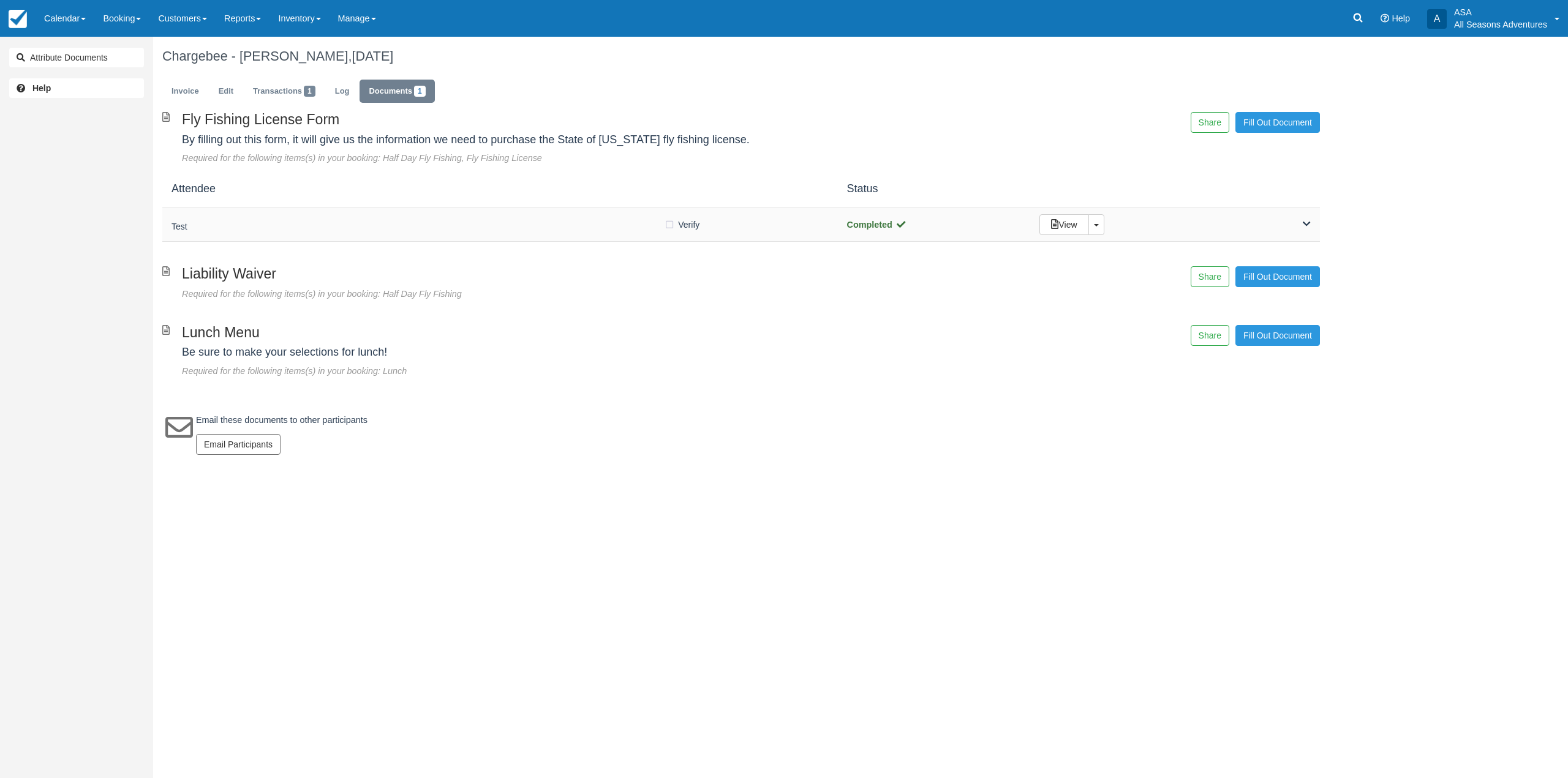
click at [347, 232] on div "Test" at bounding box center [418, 225] width 493 height 17
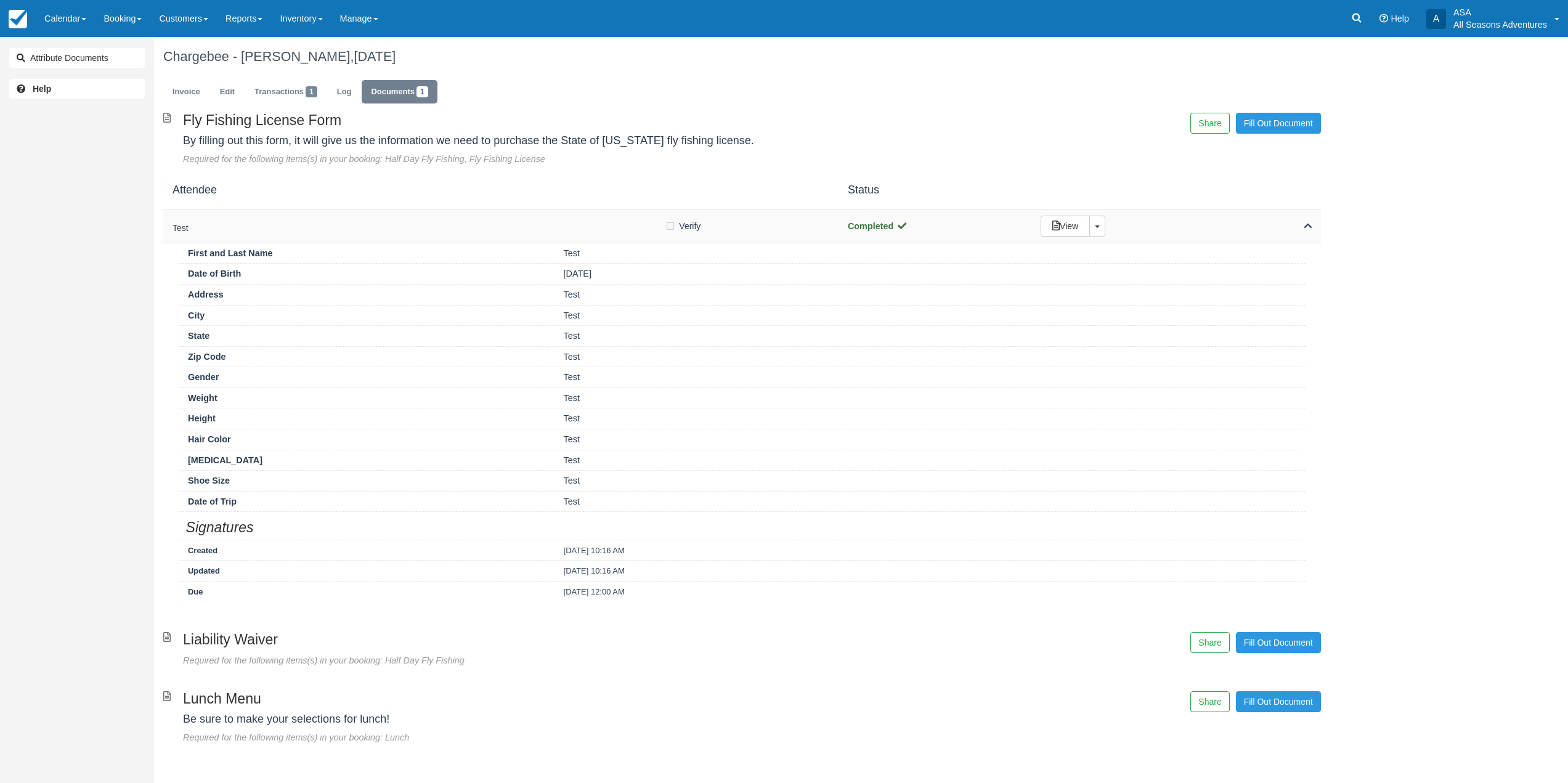
click at [352, 228] on h5 "Test" at bounding box center [418, 228] width 492 height 10
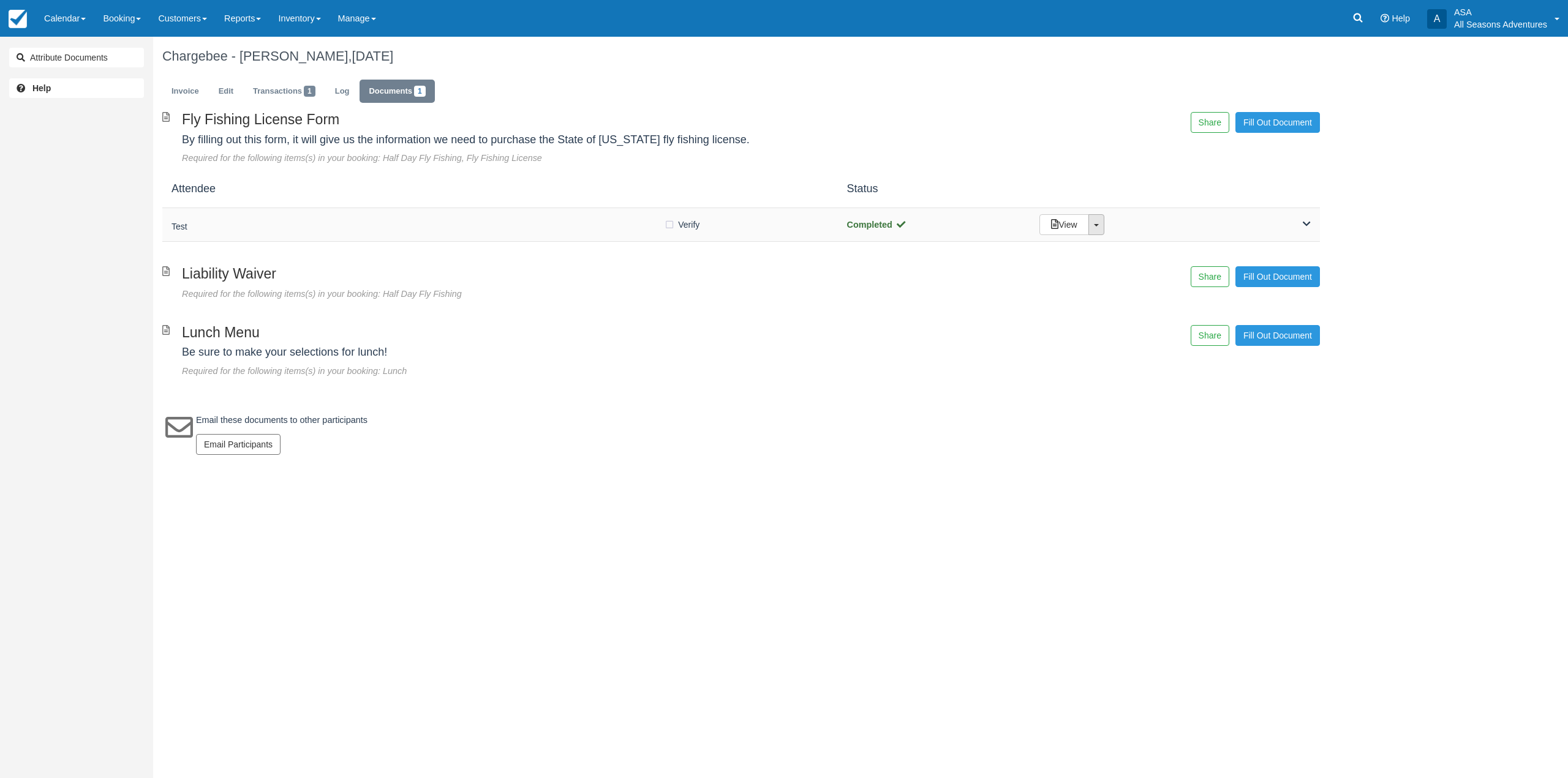
click at [1100, 231] on link "Toggle Dropdown" at bounding box center [1096, 224] width 16 height 21
click at [1084, 251] on link "Detach" at bounding box center [1080, 251] width 79 height 30
click at [668, 370] on div "Required for the following items(s) in your booking: Lunch" at bounding box center [546, 371] width 729 height 13
click at [1299, 220] on div "View Toggle Dropdown Detach" at bounding box center [1175, 224] width 290 height 21
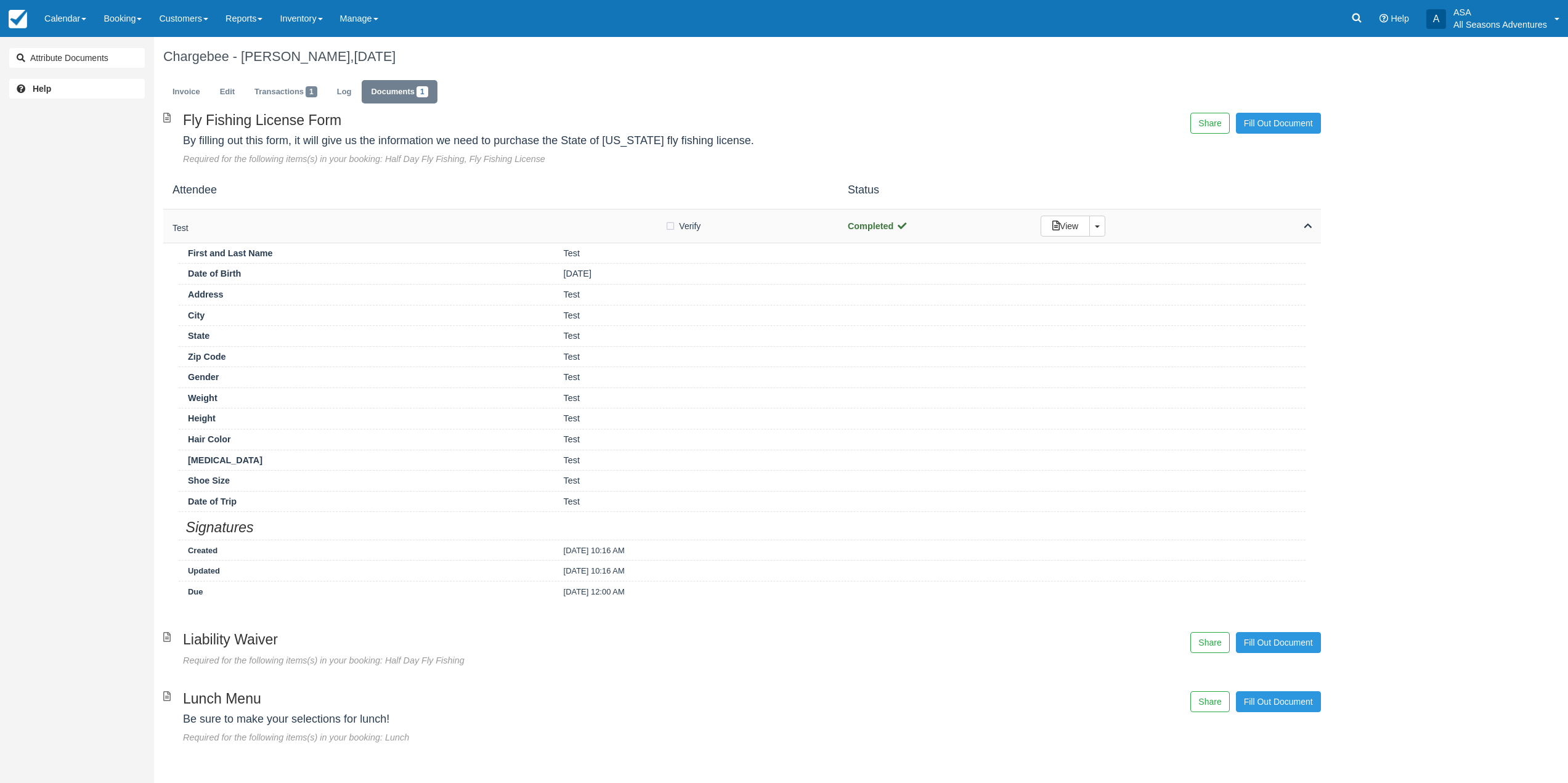
click at [1310, 224] on icon at bounding box center [1307, 226] width 8 height 9
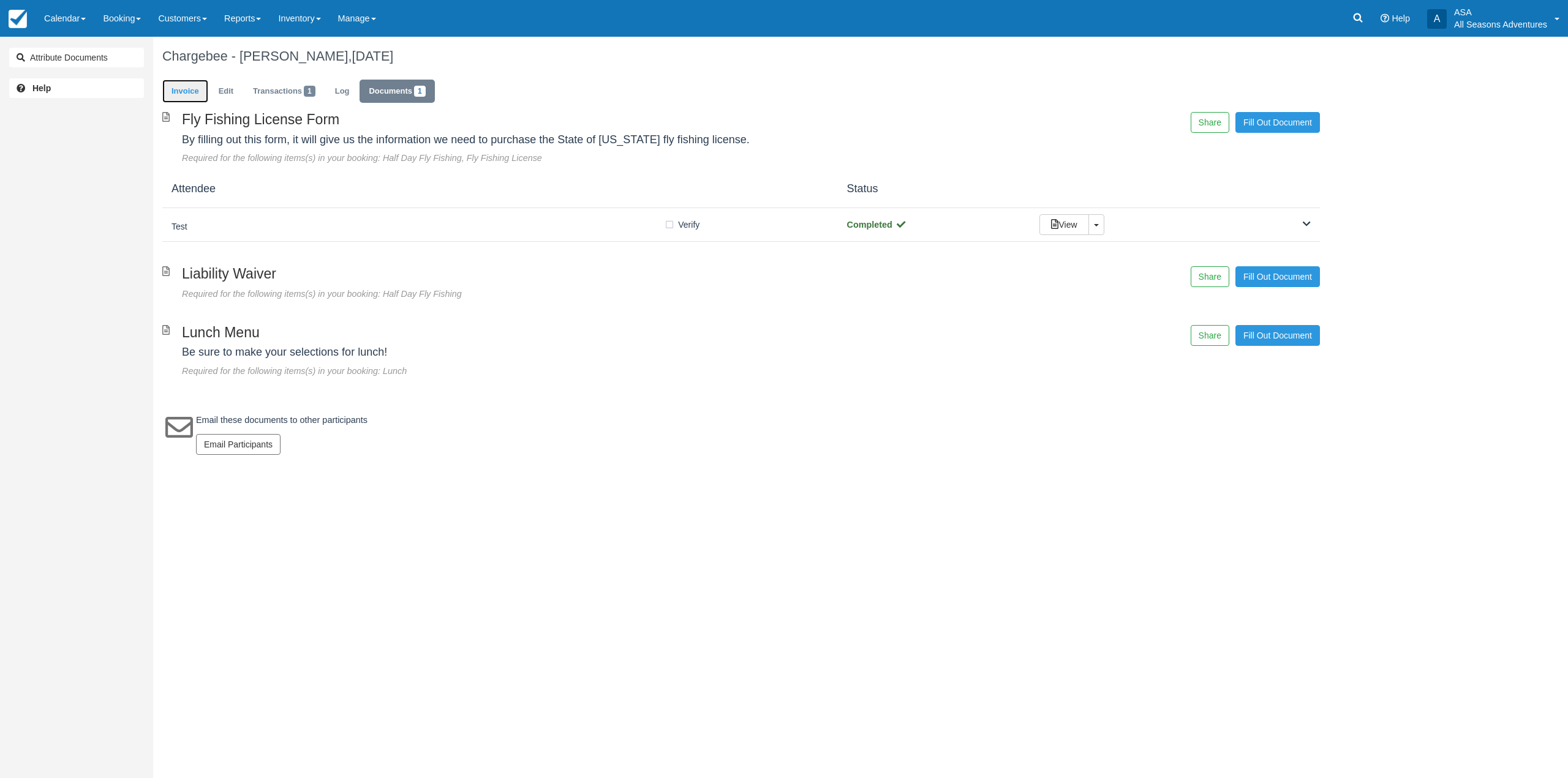
drag, startPoint x: 193, startPoint y: 90, endPoint x: 197, endPoint y: 85, distance: 6.4
click at [193, 90] on link "Invoice" at bounding box center [185, 91] width 46 height 24
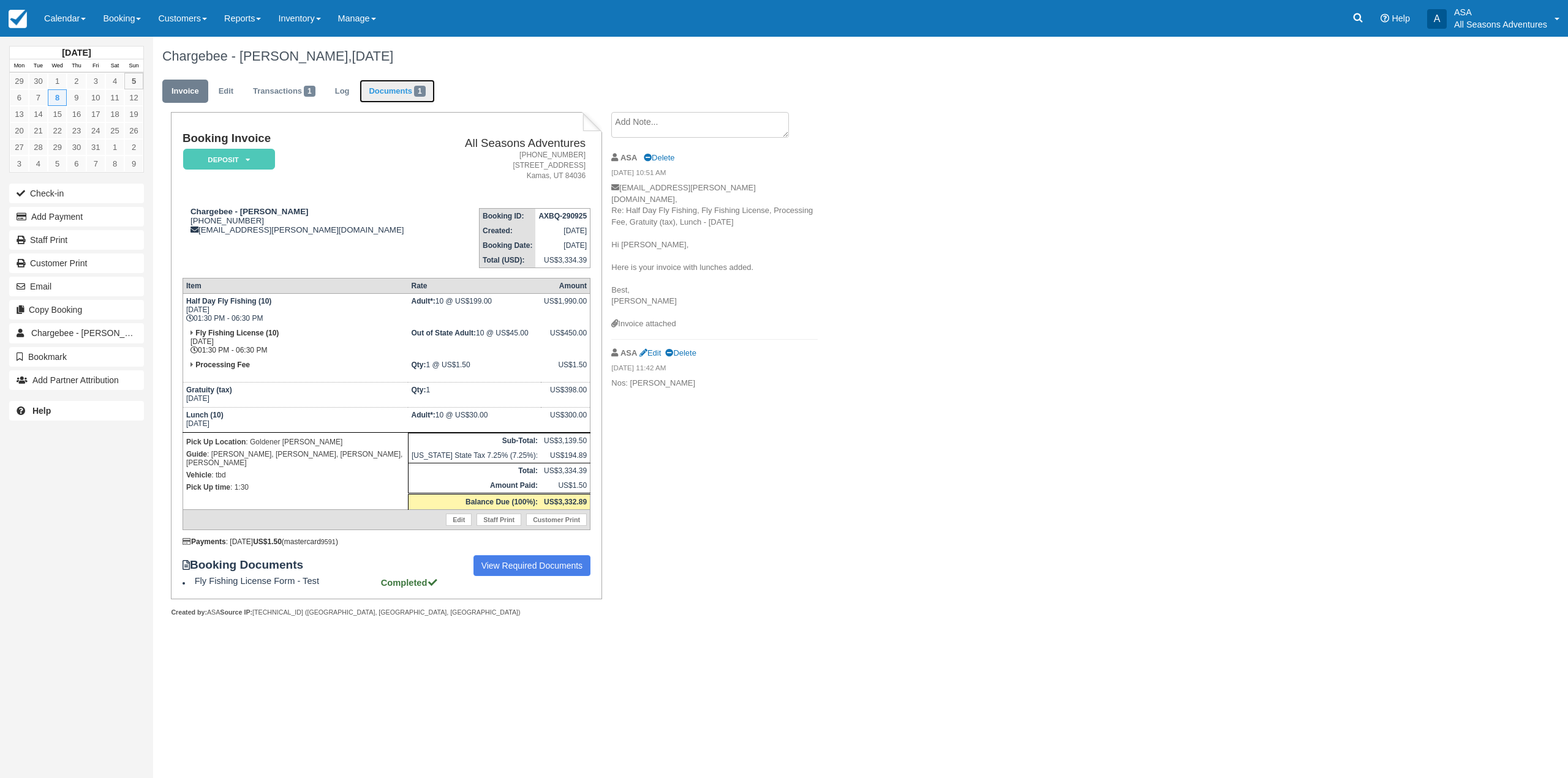
click at [392, 89] on link "Documents 1" at bounding box center [397, 91] width 75 height 24
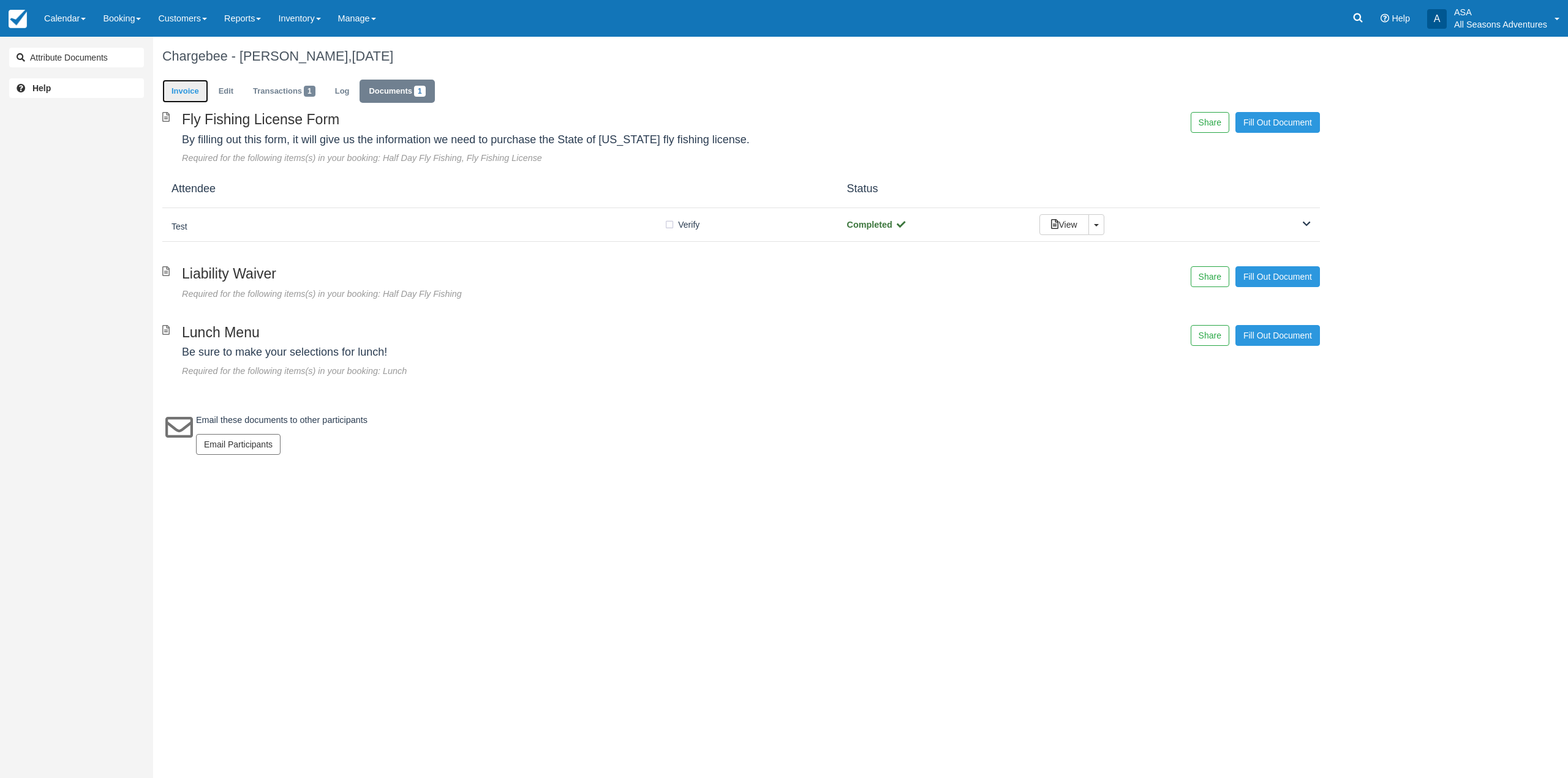
click at [194, 86] on link "Invoice" at bounding box center [185, 91] width 46 height 24
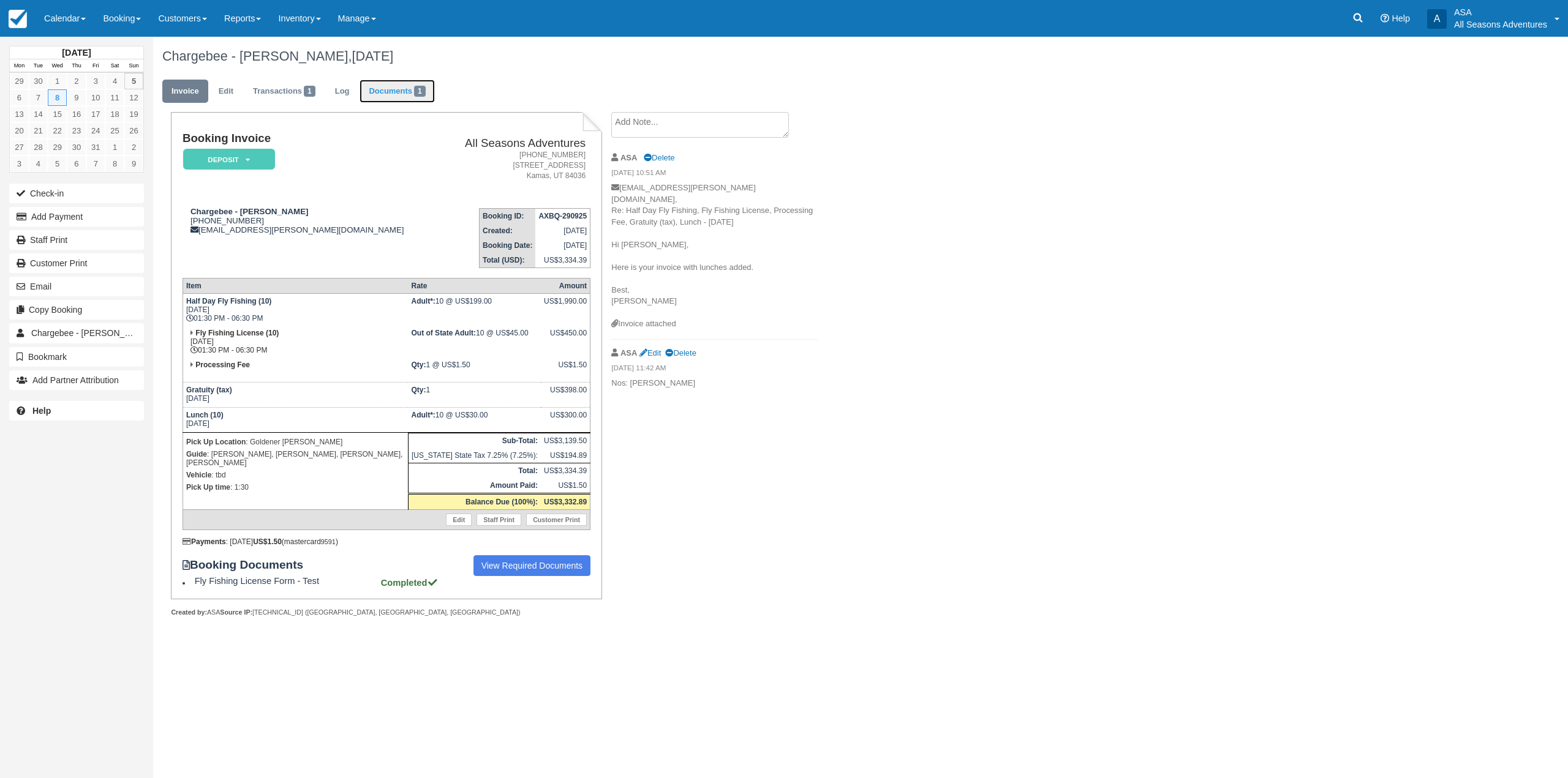
click at [400, 79] on link "Documents 1" at bounding box center [397, 91] width 75 height 24
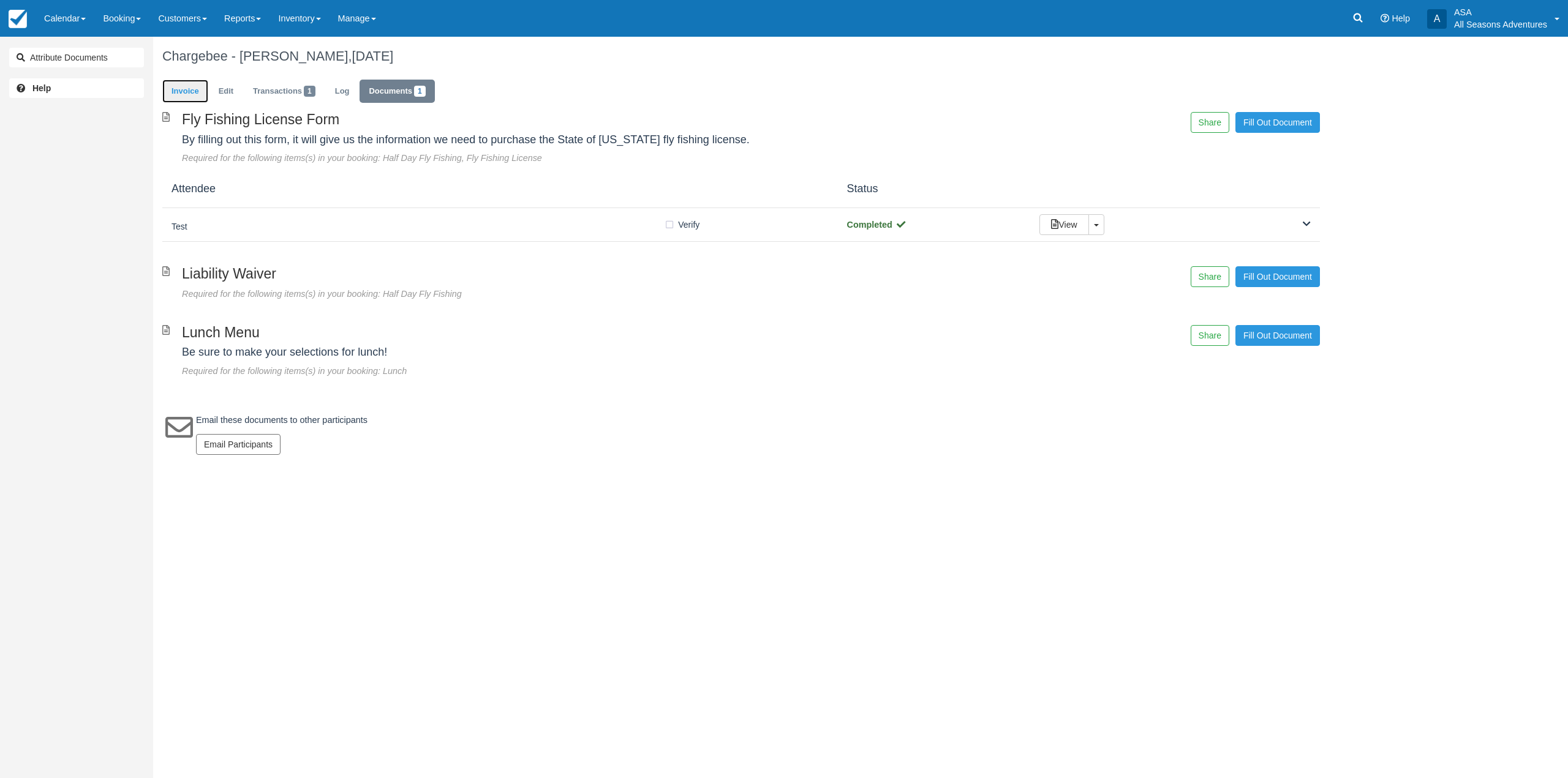
click at [201, 90] on link "Invoice" at bounding box center [185, 91] width 46 height 24
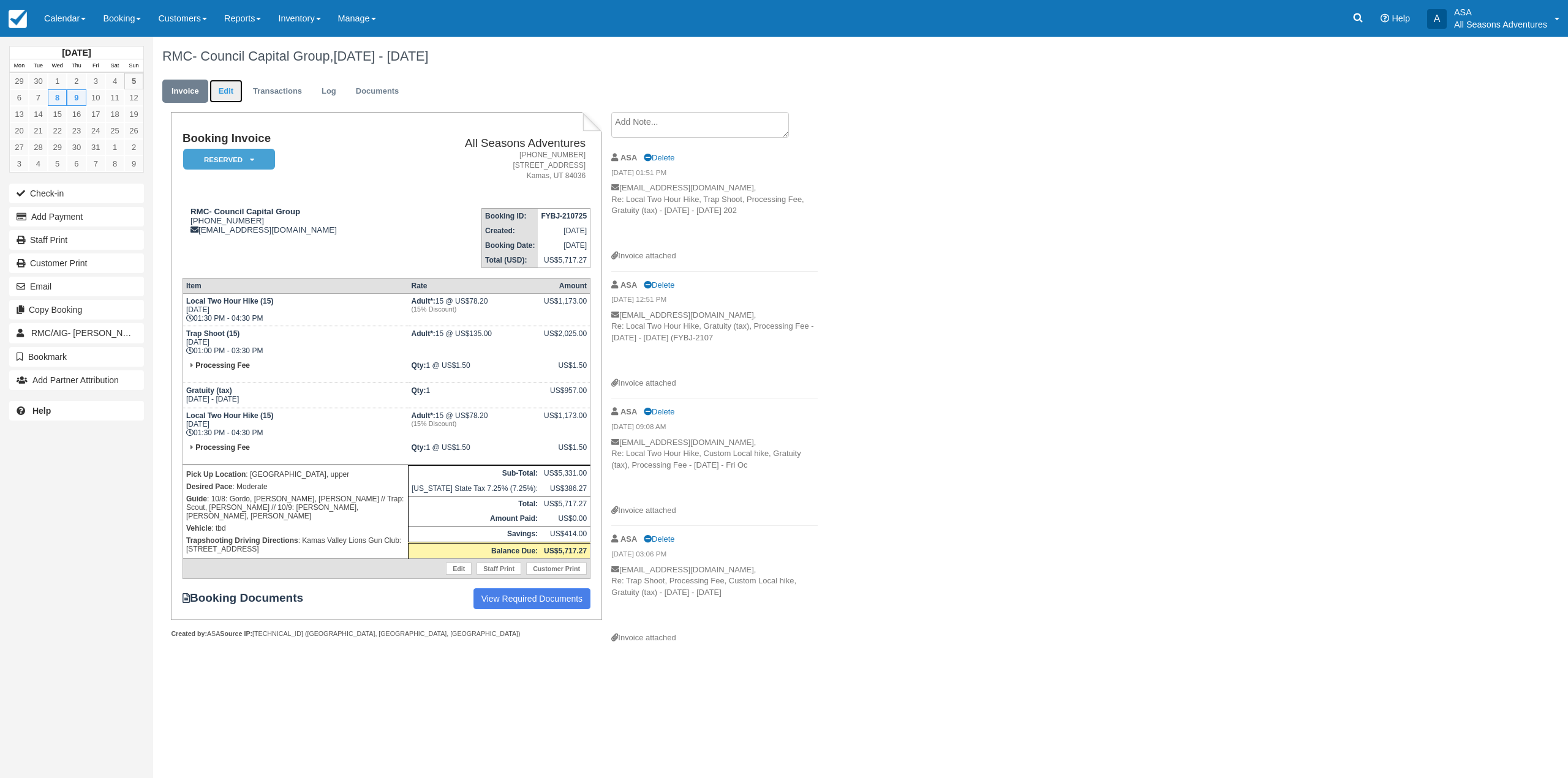
click at [231, 85] on link "Edit" at bounding box center [226, 91] width 33 height 24
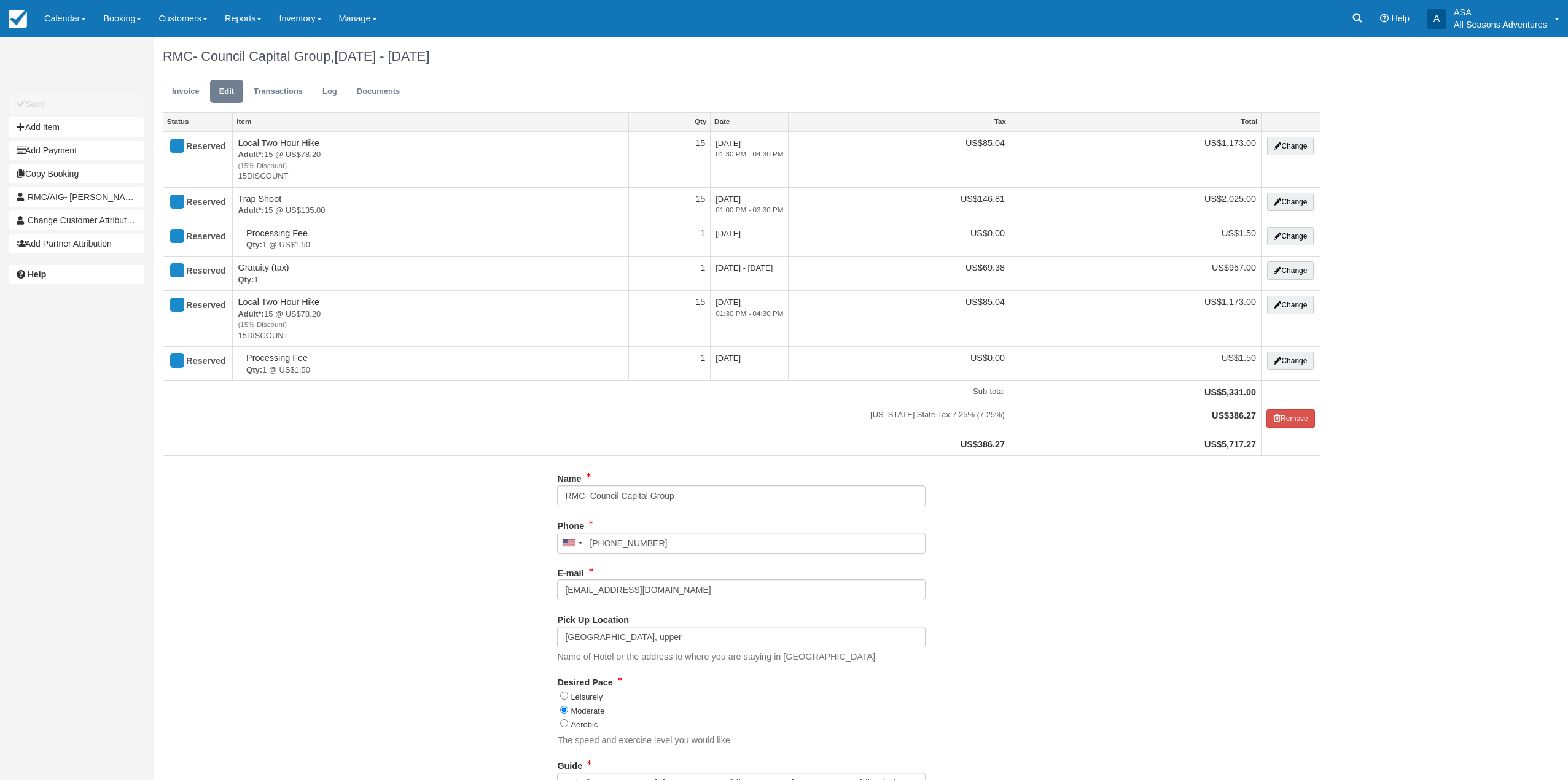
select select "Kamas Valley Lions Gun Club: [STREET_ADDRESS]"
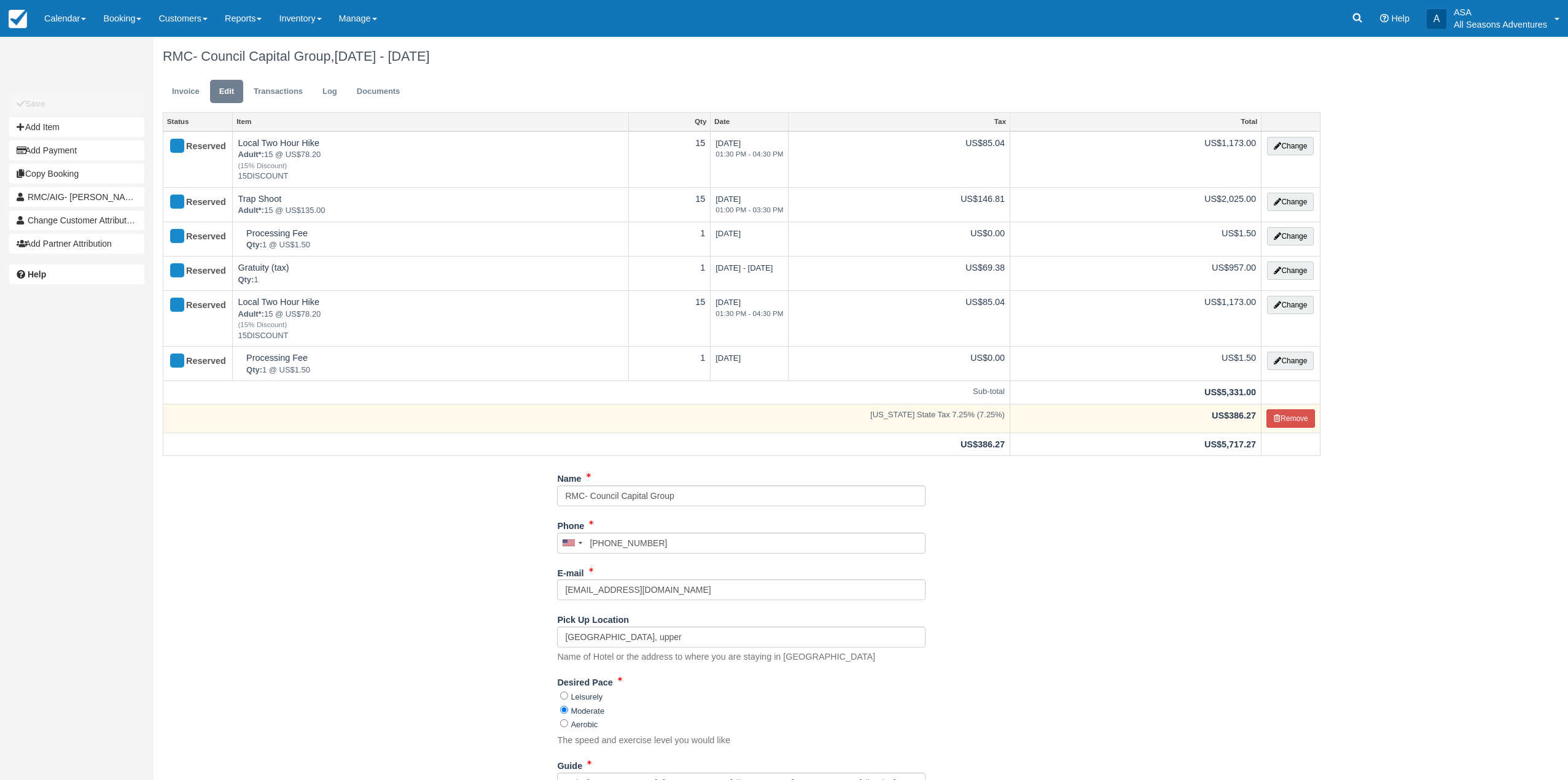
scroll to position [209, 0]
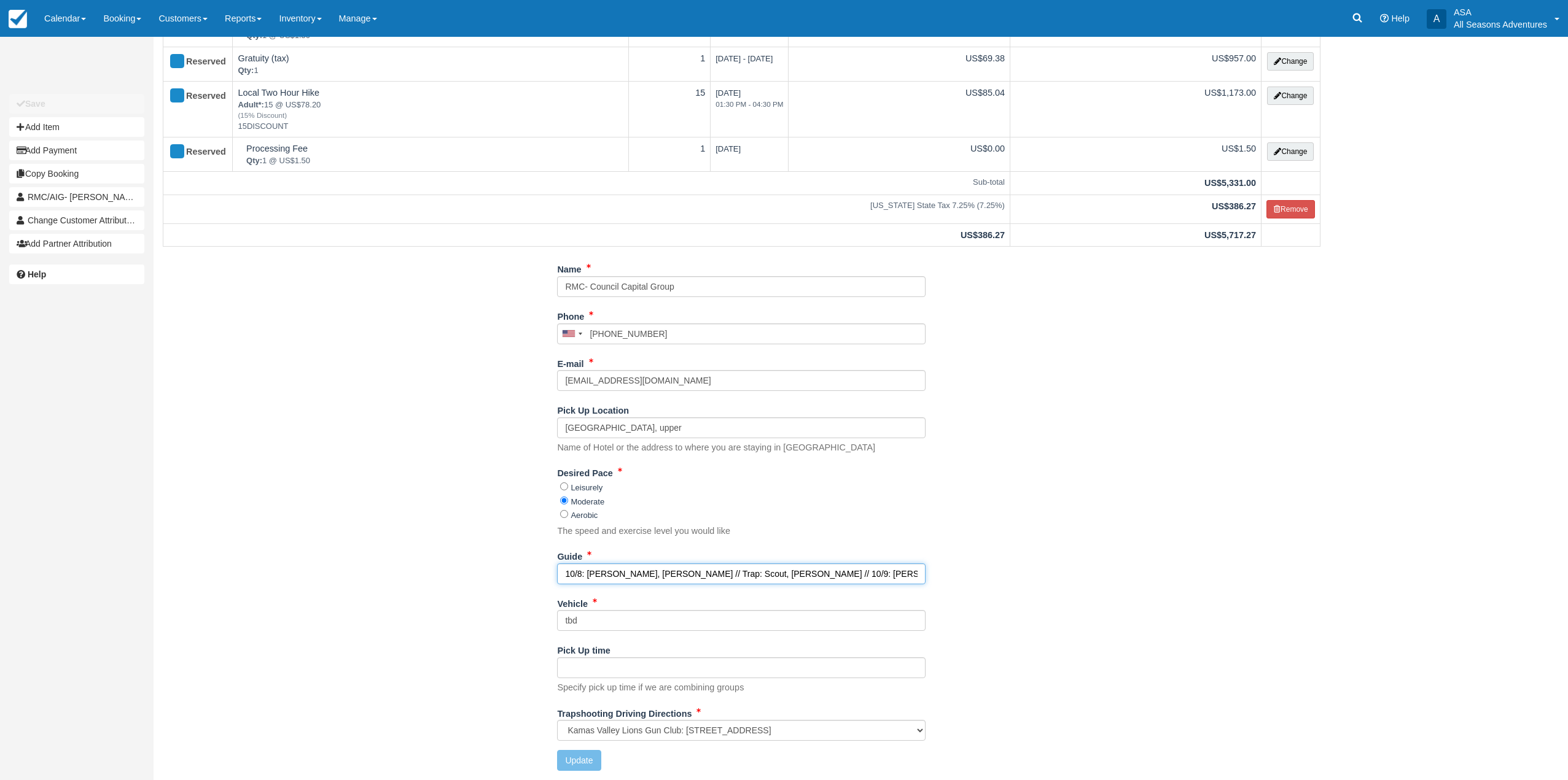
click at [863, 564] on input "10/8: Gordo, Harry, Logan // Trap: Scout, Shakira // 10/9: Gordo, Brandon, Shak…" at bounding box center [741, 574] width 369 height 21
click at [863, 566] on input "10/8: Gordo, Harry, Logan // Trap: Scout, Shakira // 10/9: Gordo, Brandon, Shak…" at bounding box center [741, 574] width 369 height 21
click at [862, 577] on input "10/8: Gordo, Harry, Logan // Trap: Scout, Shakira // 10/9: Gordo, Brandon, Shak…" at bounding box center [741, 574] width 369 height 21
type input "10/8: Gordo, Harry, Logan // Trap: Scout, Shakira // 10/9: Gordo, Brandon, Noah"
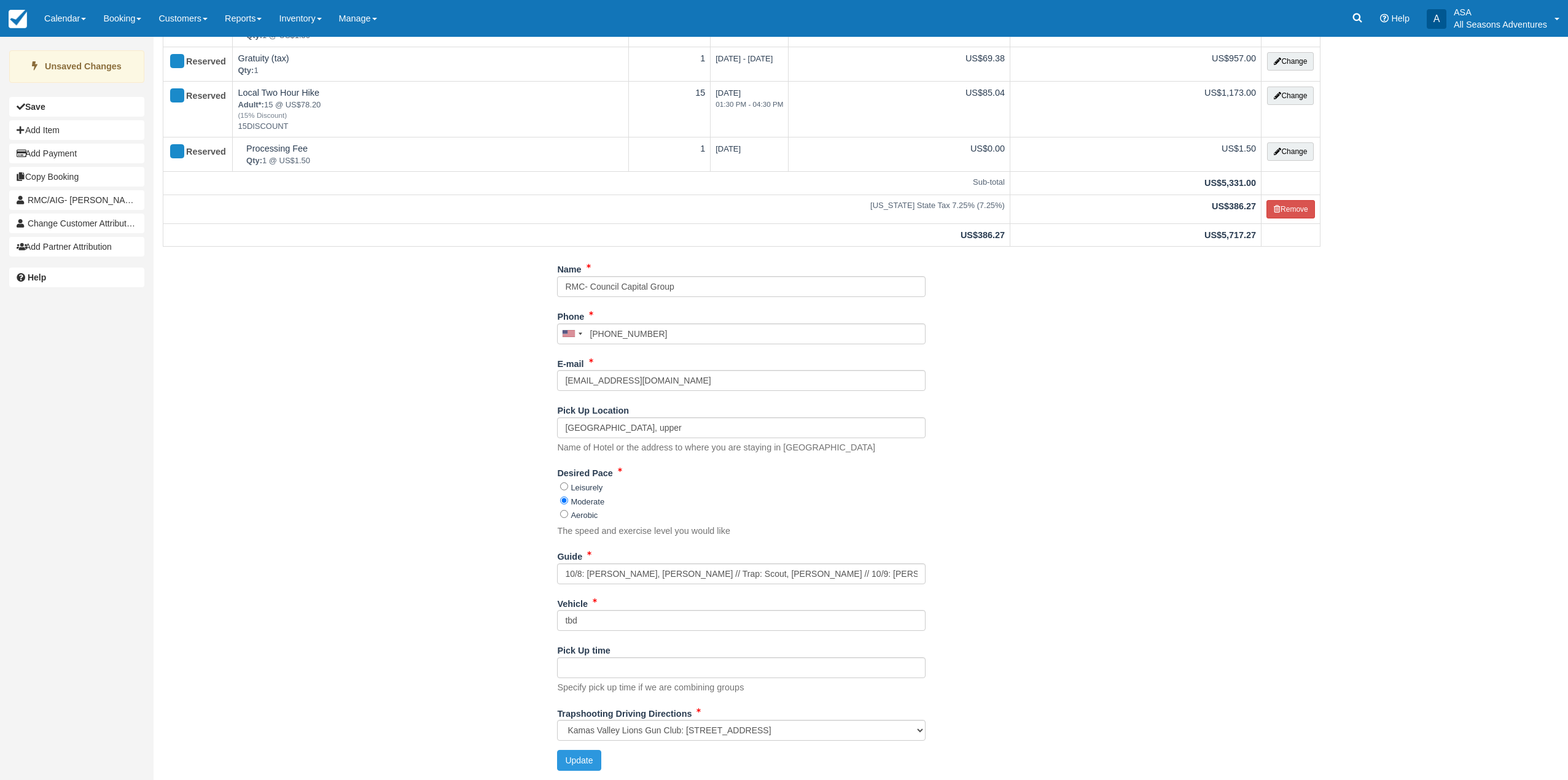
click at [604, 758] on div "Update" at bounding box center [741, 761] width 387 height 21
click at [588, 761] on button "Update" at bounding box center [579, 761] width 44 height 21
type input "[PHONE_NUMBER]"
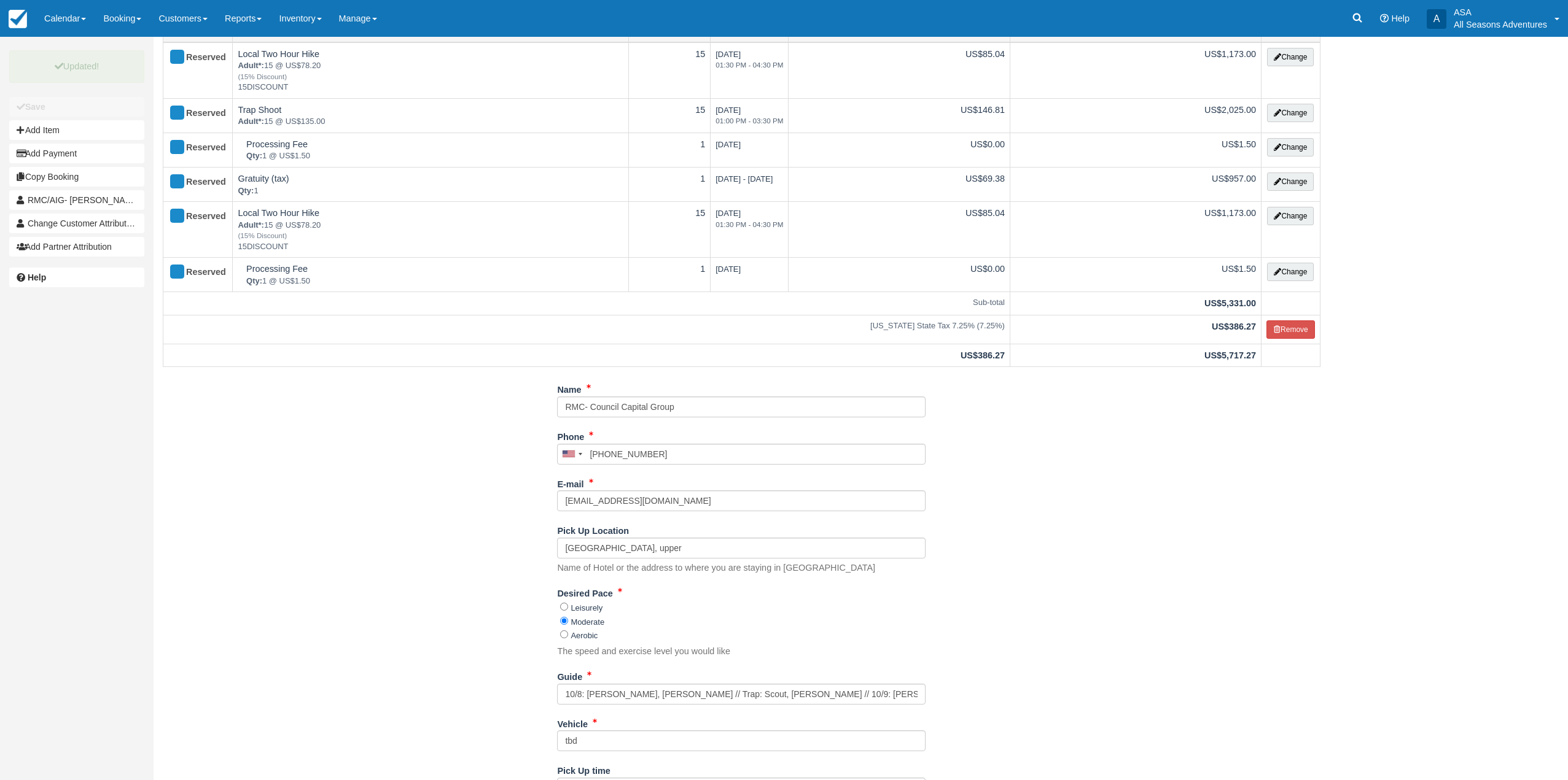
scroll to position [0, 0]
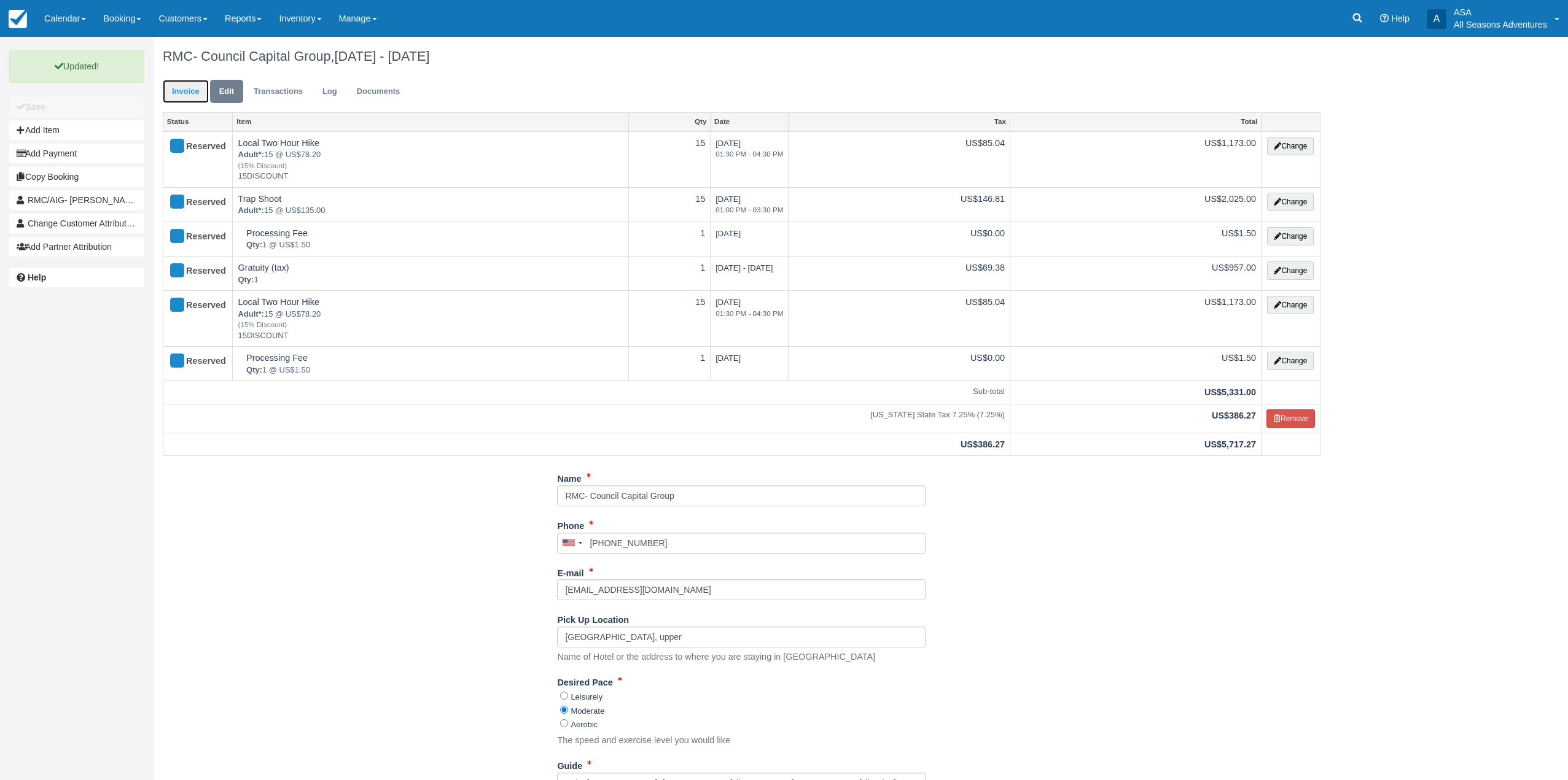
click at [187, 102] on link "Invoice" at bounding box center [186, 91] width 46 height 24
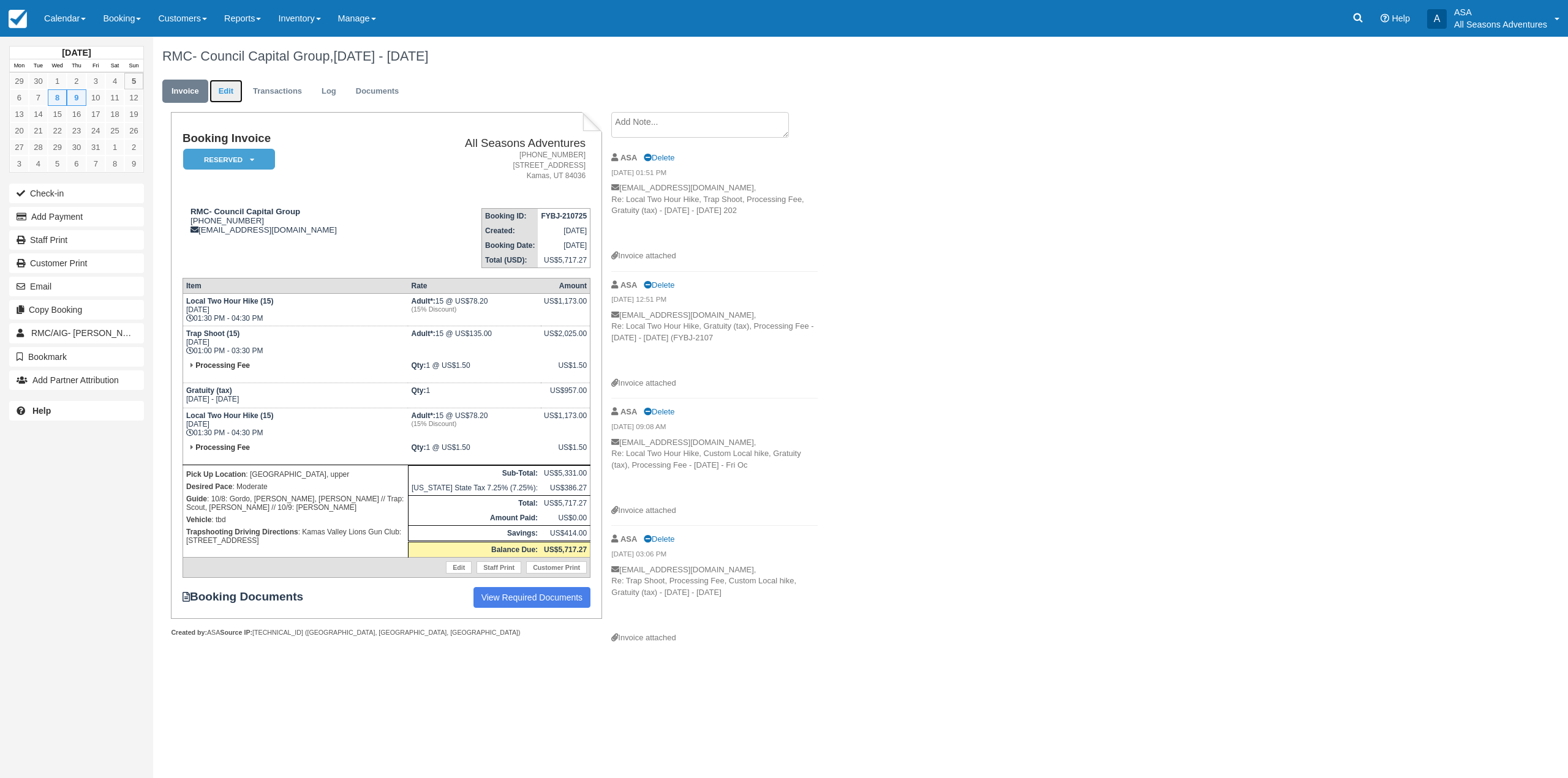
click at [232, 87] on link "Edit" at bounding box center [226, 91] width 33 height 24
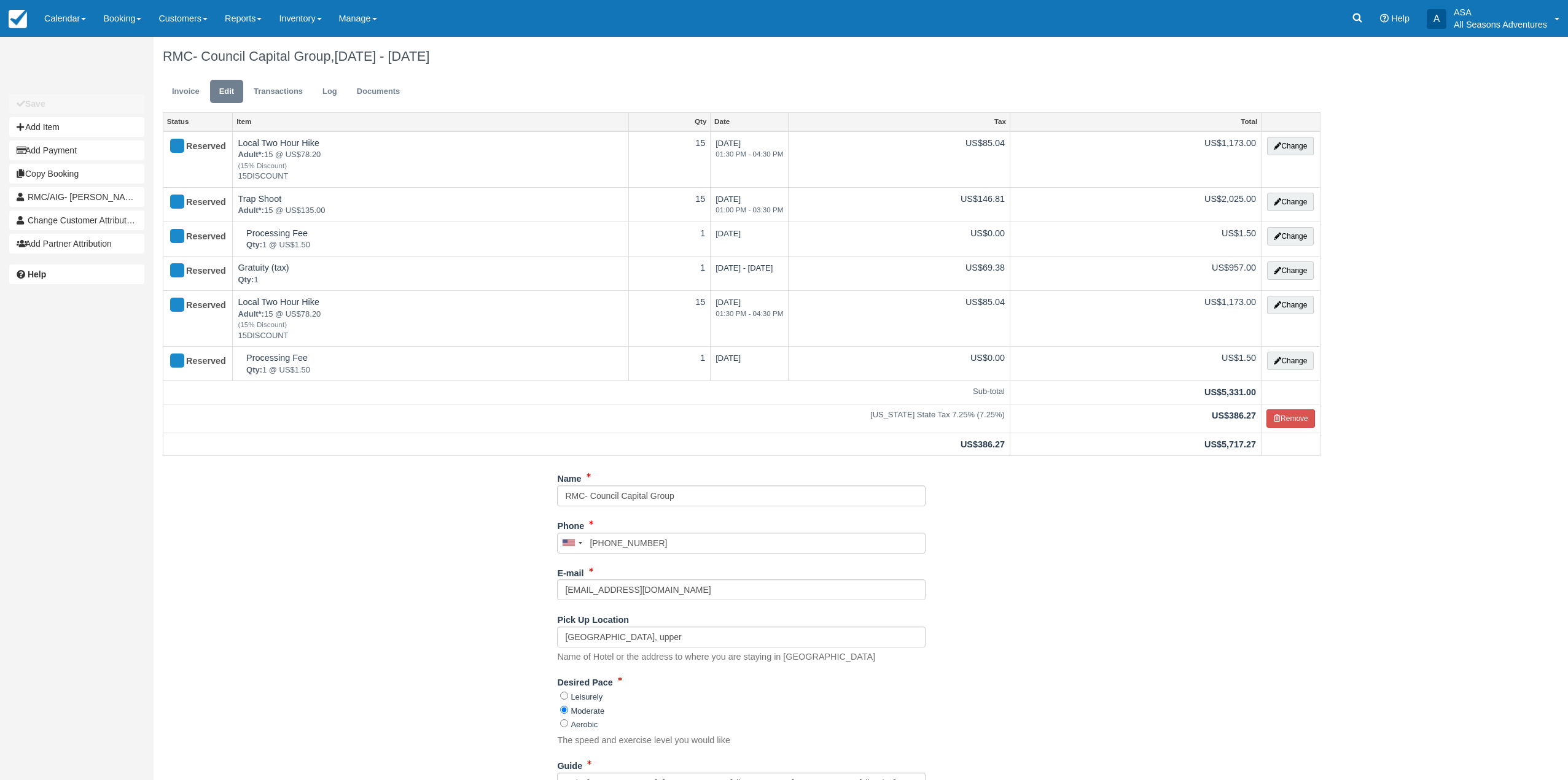
select select "Kamas Valley Lions Gun Club: [STREET_ADDRESS]"
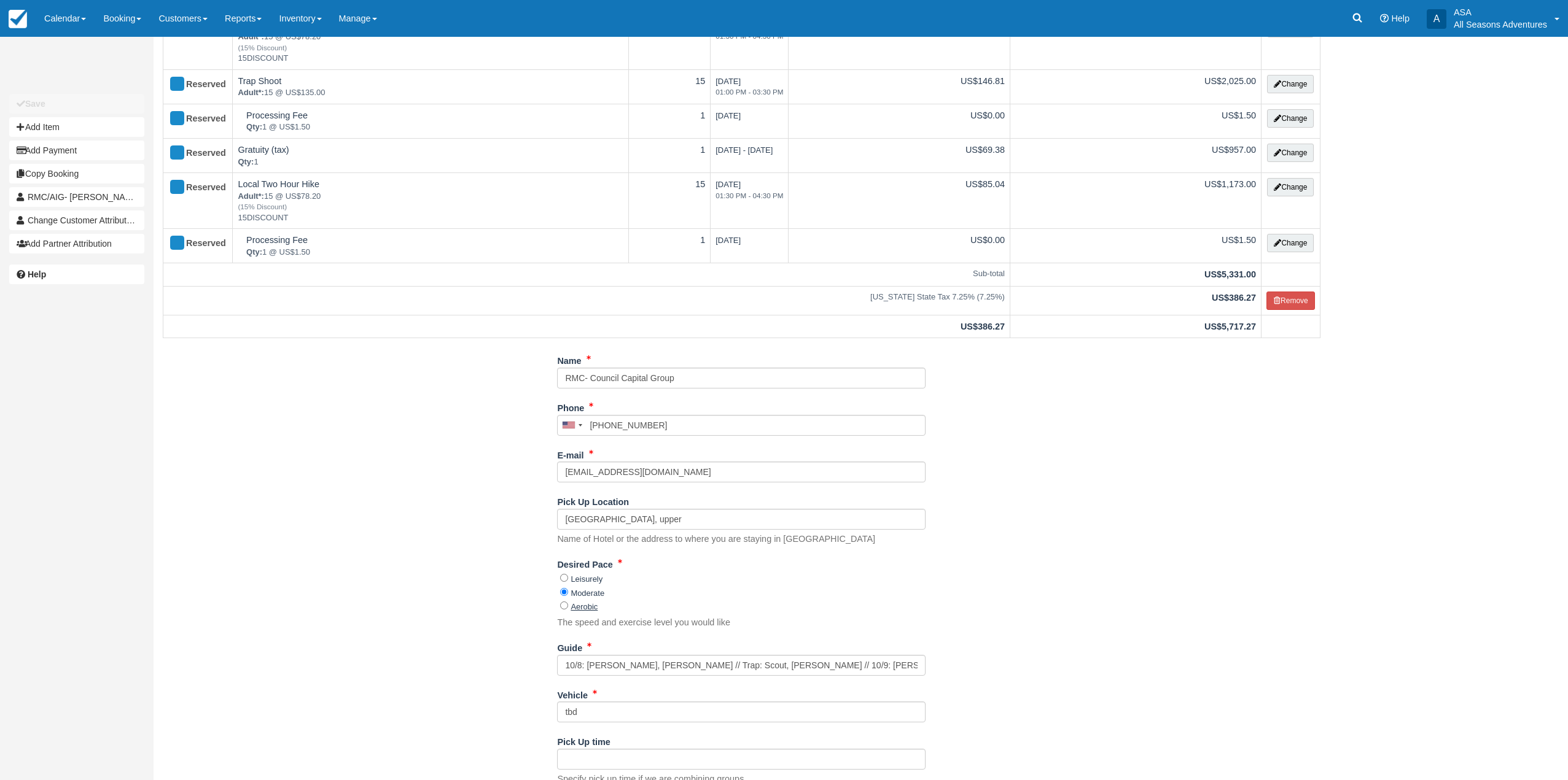
scroll to position [209, 0]
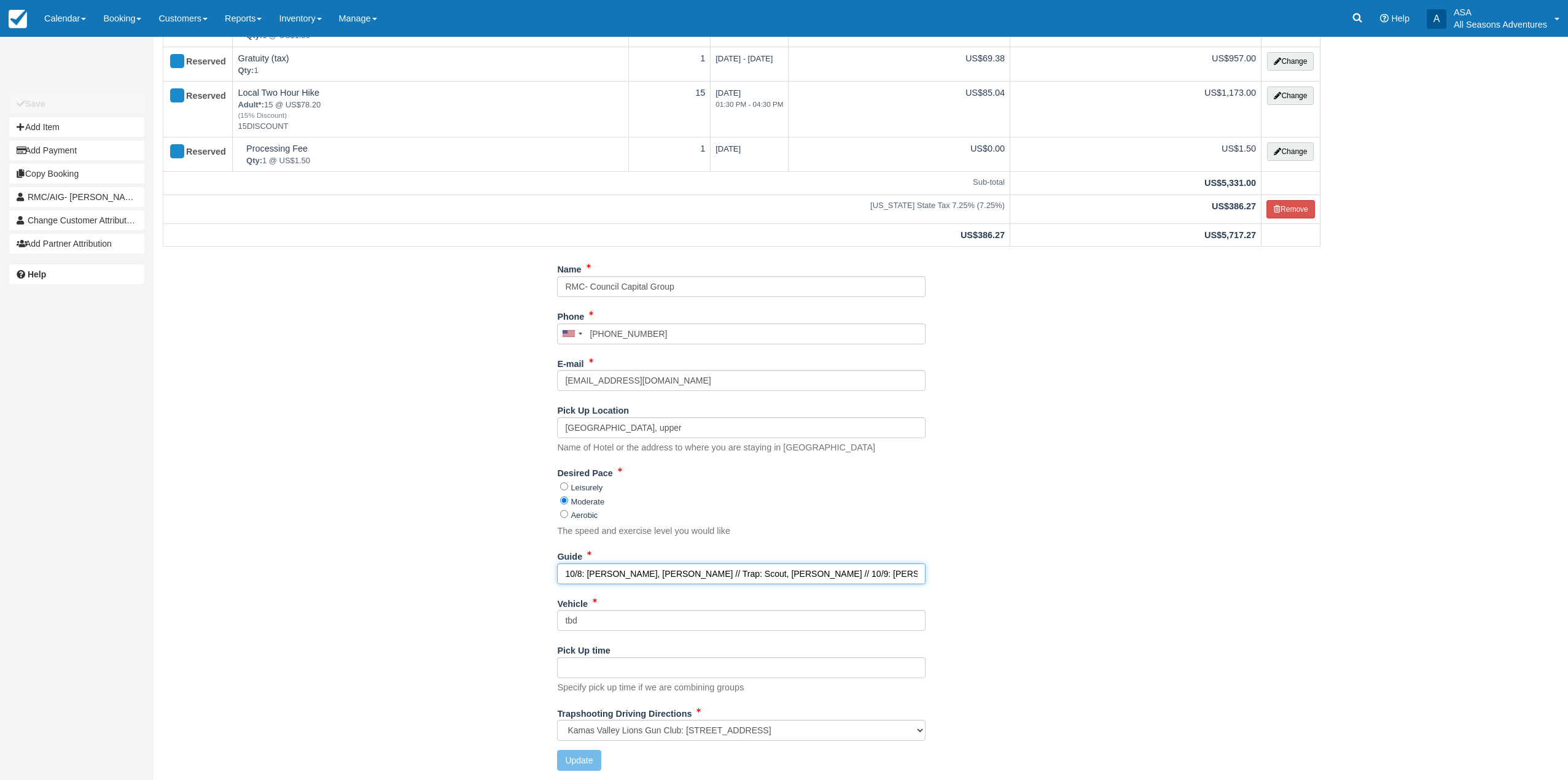
click at [865, 569] on input "10/8: [PERSON_NAME], [PERSON_NAME] // Trap: Scout, [PERSON_NAME] // 10/9: [PERS…" at bounding box center [741, 574] width 369 height 21
type input "10/8: [PERSON_NAME], [PERSON_NAME] // Trap: Scout, [PERSON_NAME] // 10/9: [PERS…"
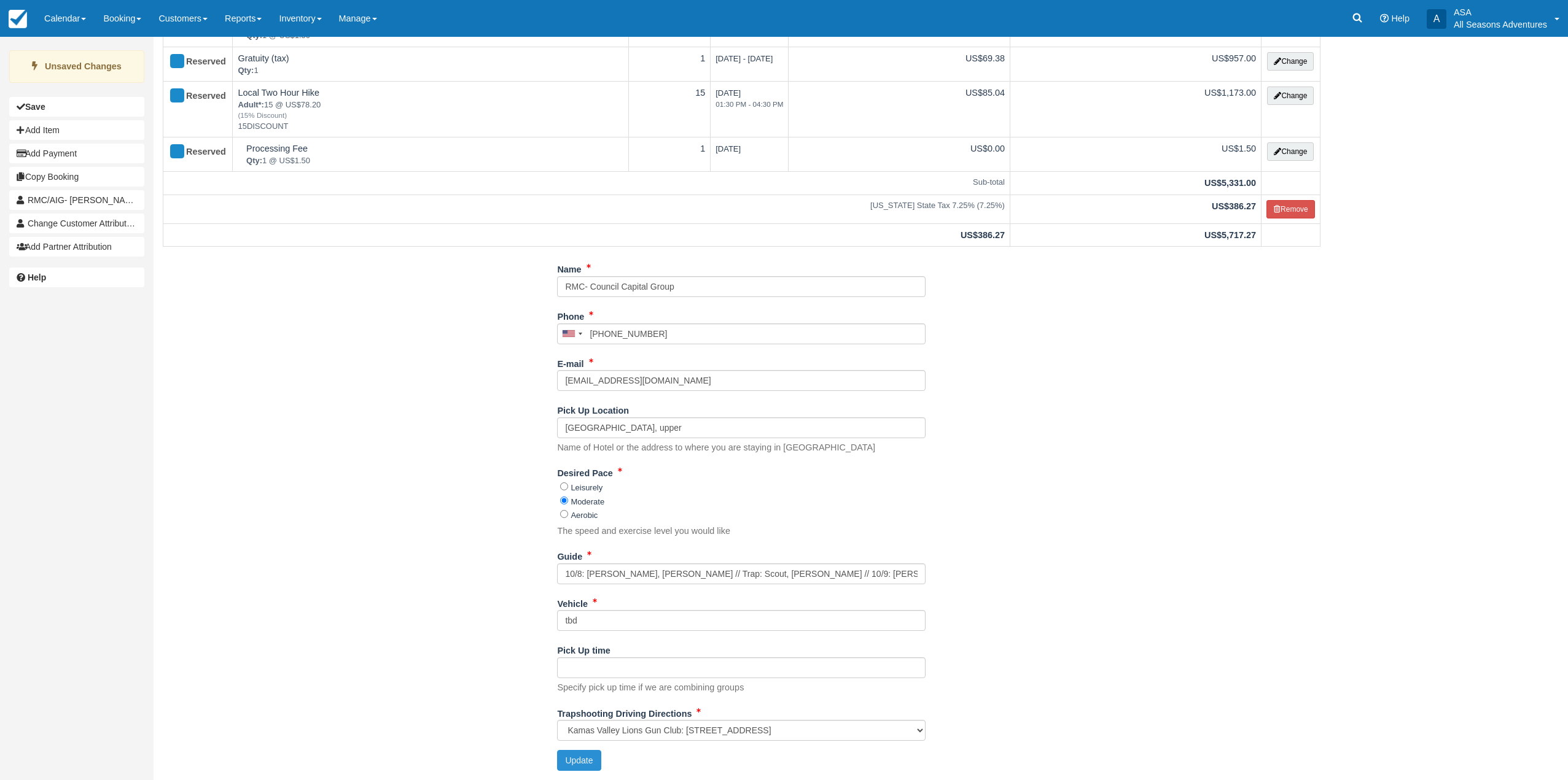
click at [597, 762] on button "Update" at bounding box center [579, 761] width 44 height 21
type input "[PHONE_NUMBER]"
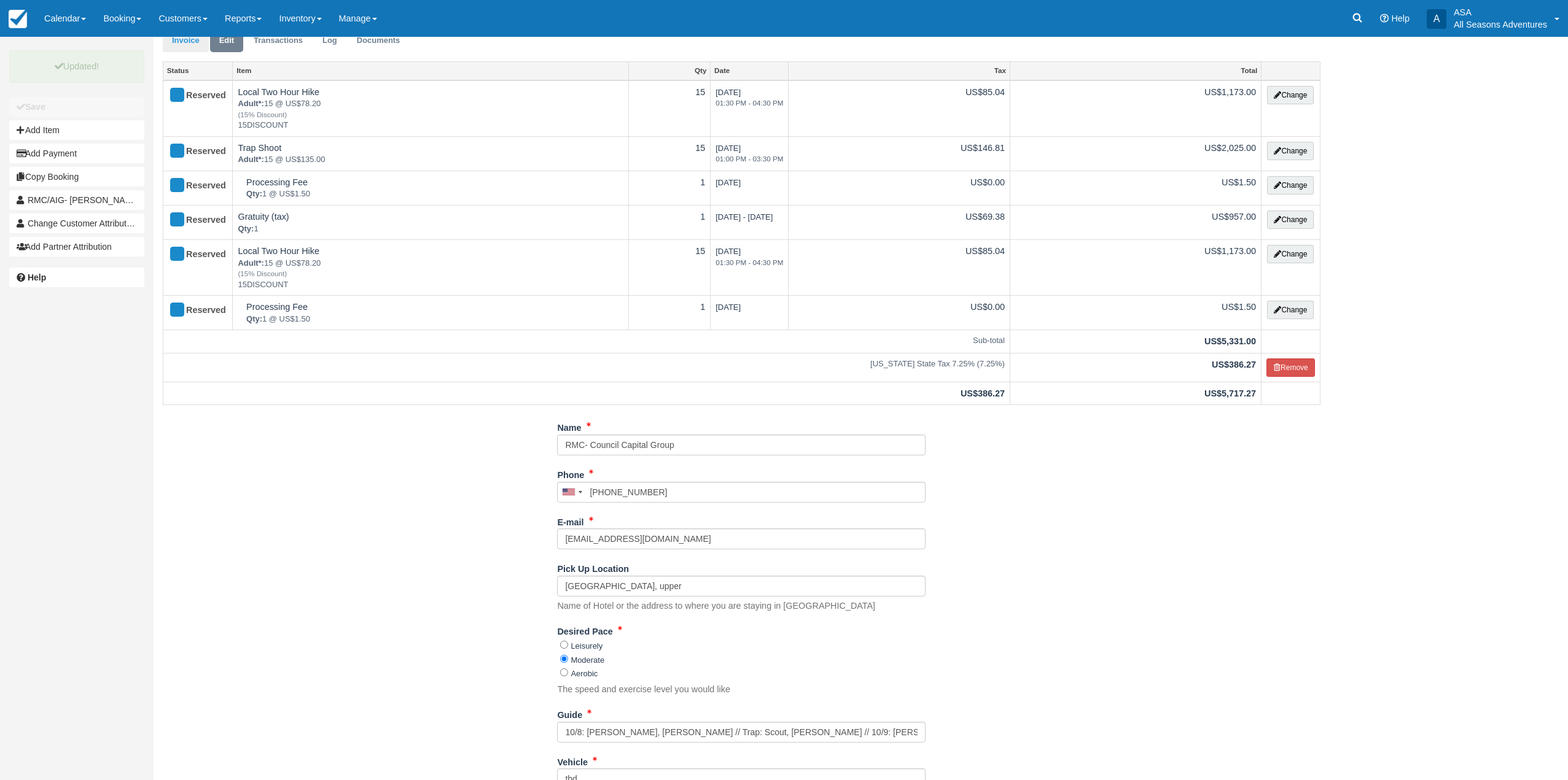
scroll to position [0, 0]
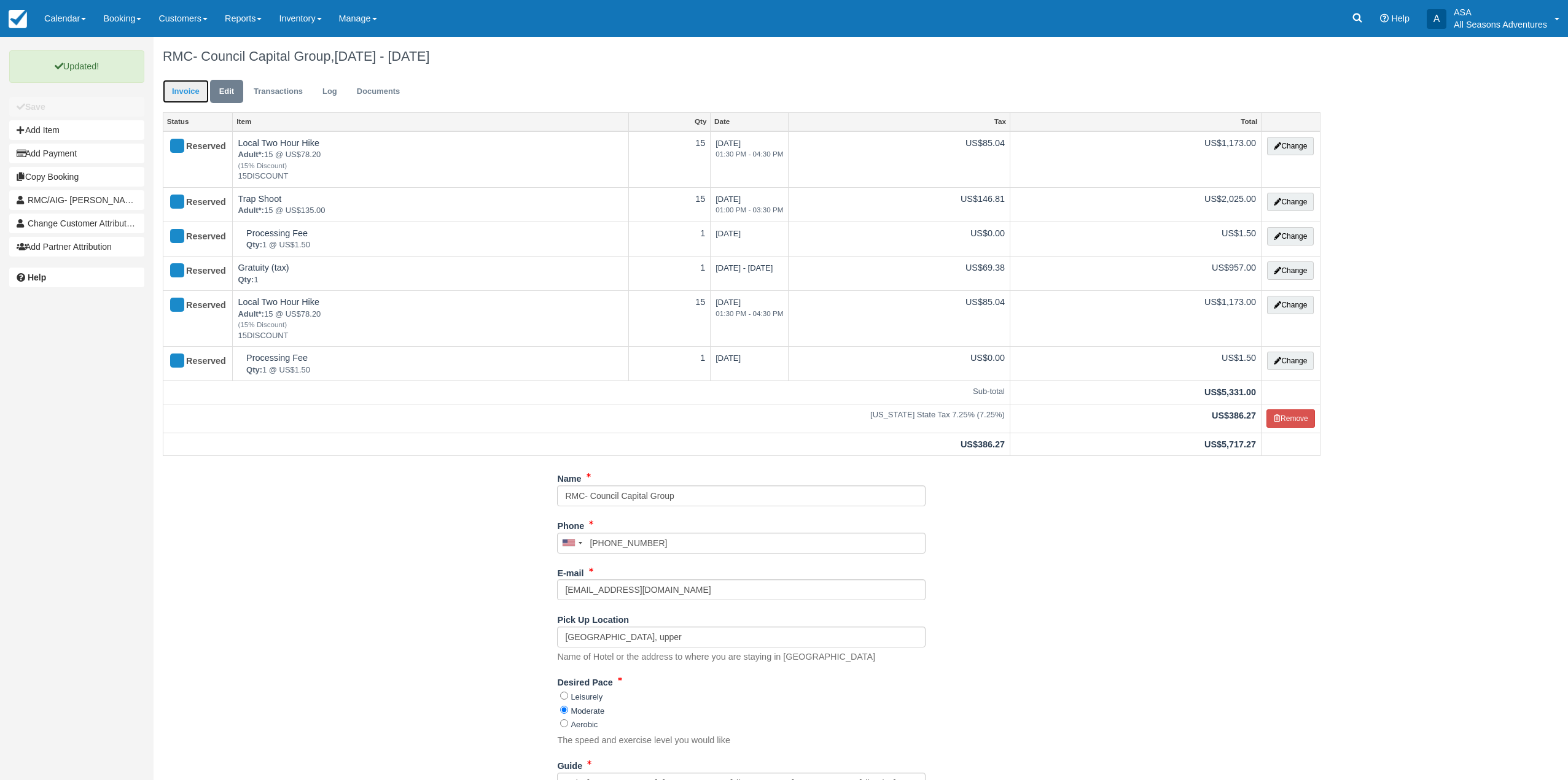
click at [187, 102] on link "Invoice" at bounding box center [186, 91] width 46 height 24
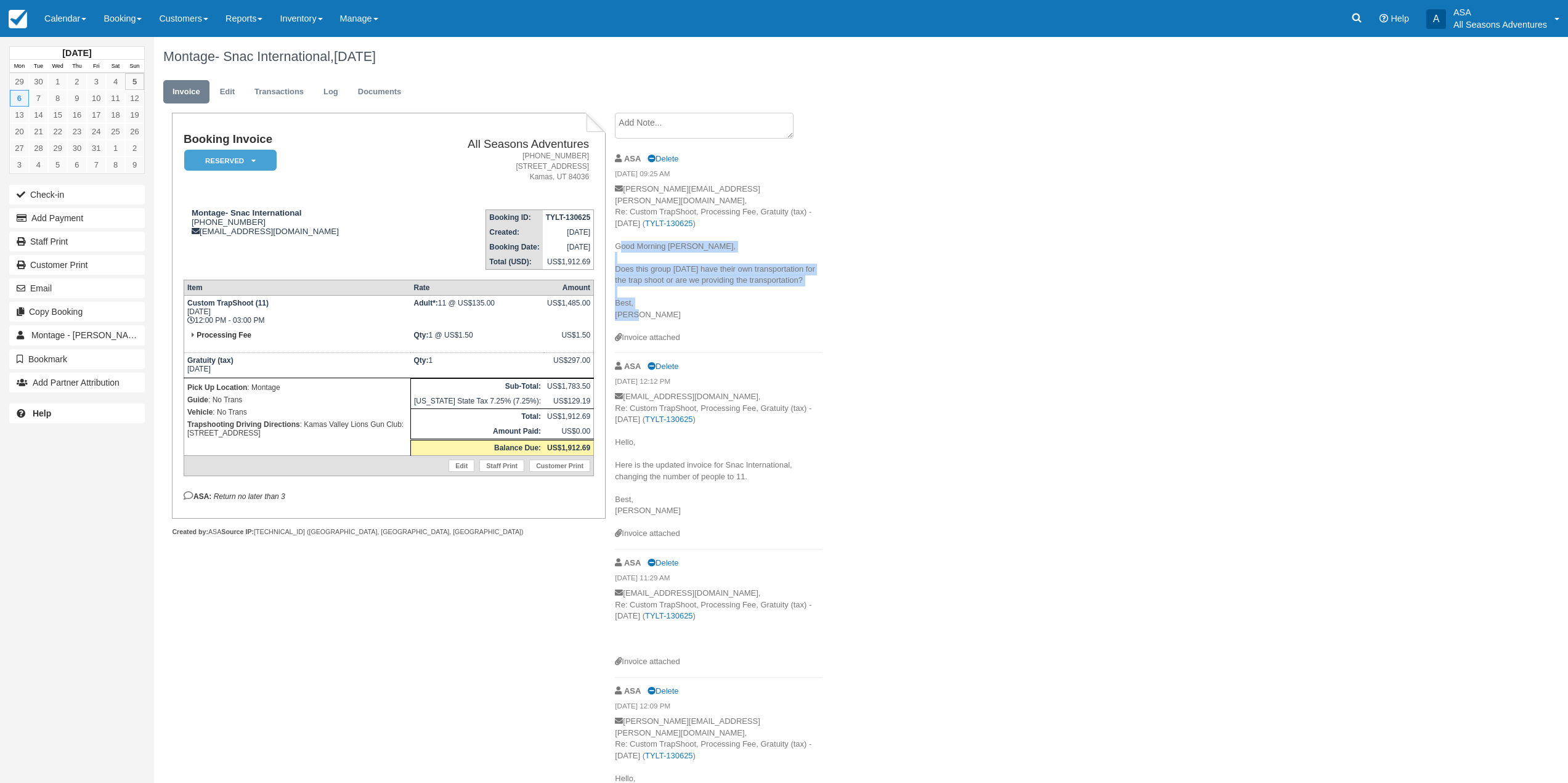
drag, startPoint x: 642, startPoint y: 305, endPoint x: 617, endPoint y: 234, distance: 75.3
click at [617, 234] on p "[PERSON_NAME][EMAIL_ADDRESS][PERSON_NAME][DOMAIN_NAME], Re: Custom TrapShoot, P…" at bounding box center [719, 257] width 207 height 149
copy p "Good Morning [PERSON_NAME], Does this group [DATE] have their own transportatio…"
click at [654, 280] on p "[PERSON_NAME][EMAIL_ADDRESS][PERSON_NAME][DOMAIN_NAME], Re: Custom TrapShoot, P…" at bounding box center [719, 257] width 207 height 149
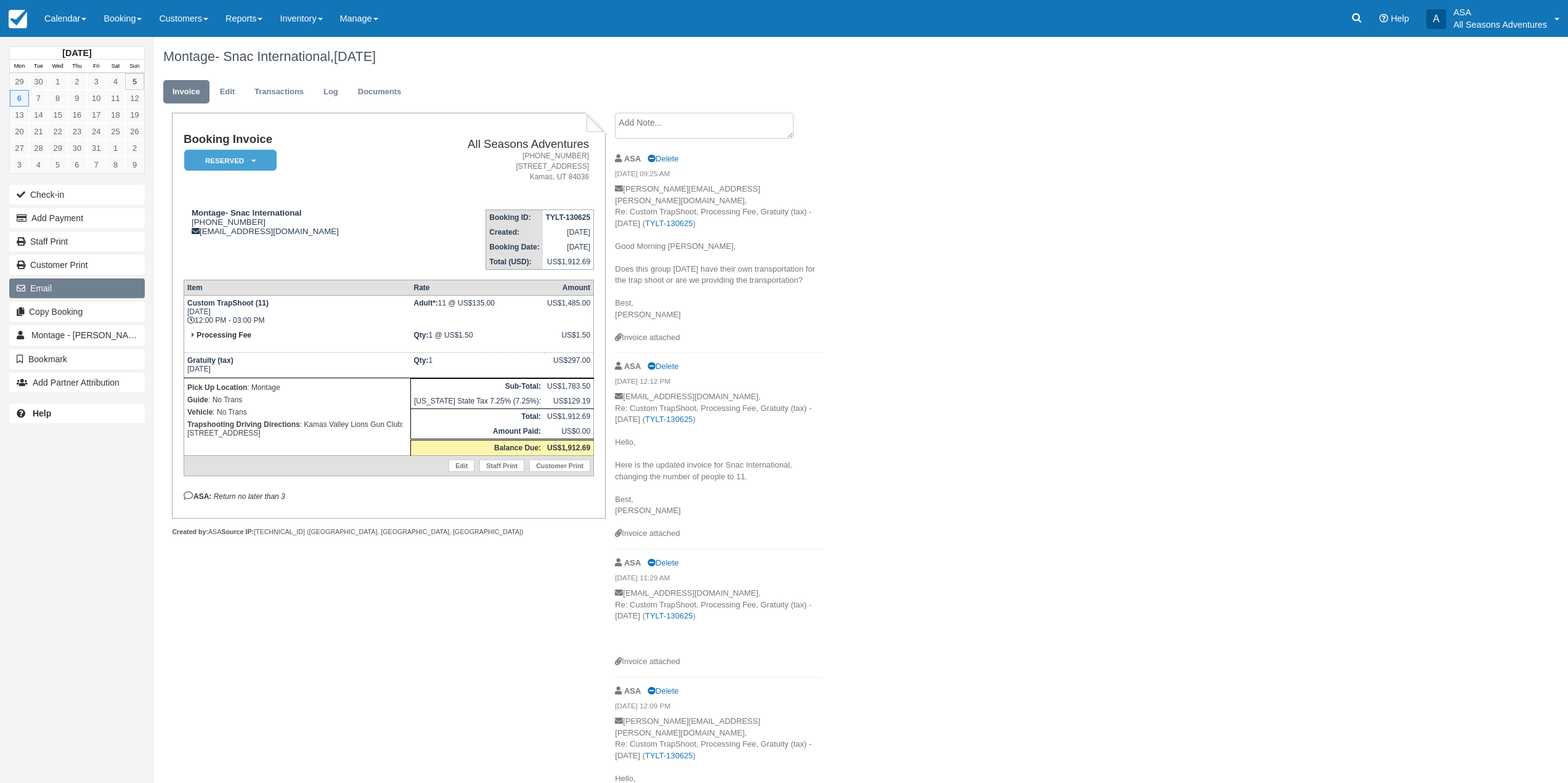
click at [126, 279] on button "Email" at bounding box center [77, 288] width 135 height 19
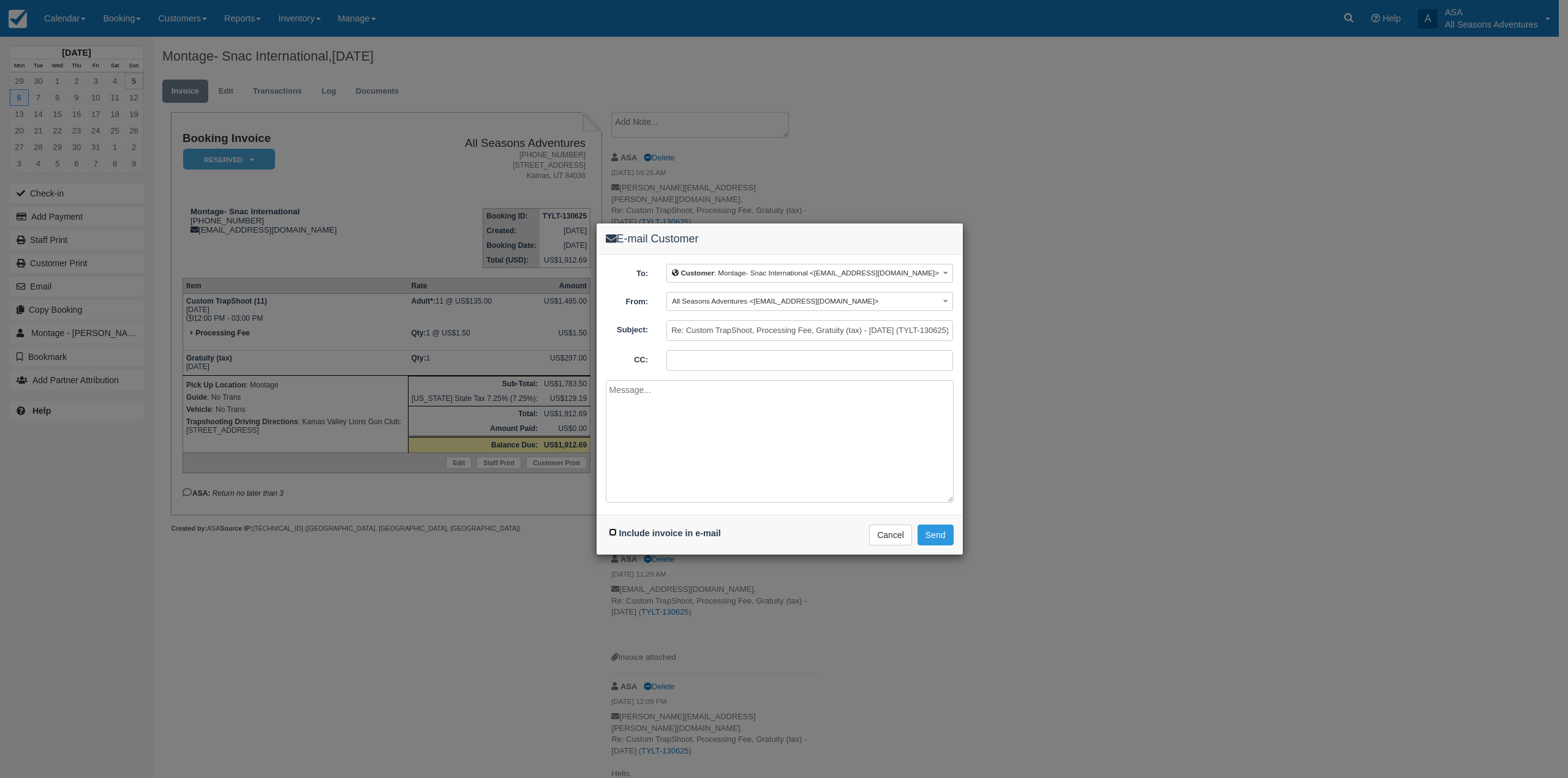
click at [611, 535] on input "Include invoice in e-mail" at bounding box center [612, 532] width 8 height 8
checkbox input "true"
click at [657, 472] on textarea at bounding box center [780, 441] width 348 height 122
paste textarea "Good Morning Jill, Does this group tomorrow have their own transportation for t…"
click at [667, 389] on textarea "Good Morning Jill, Does this group tomorrow have their own transportation for t…" at bounding box center [780, 441] width 348 height 122
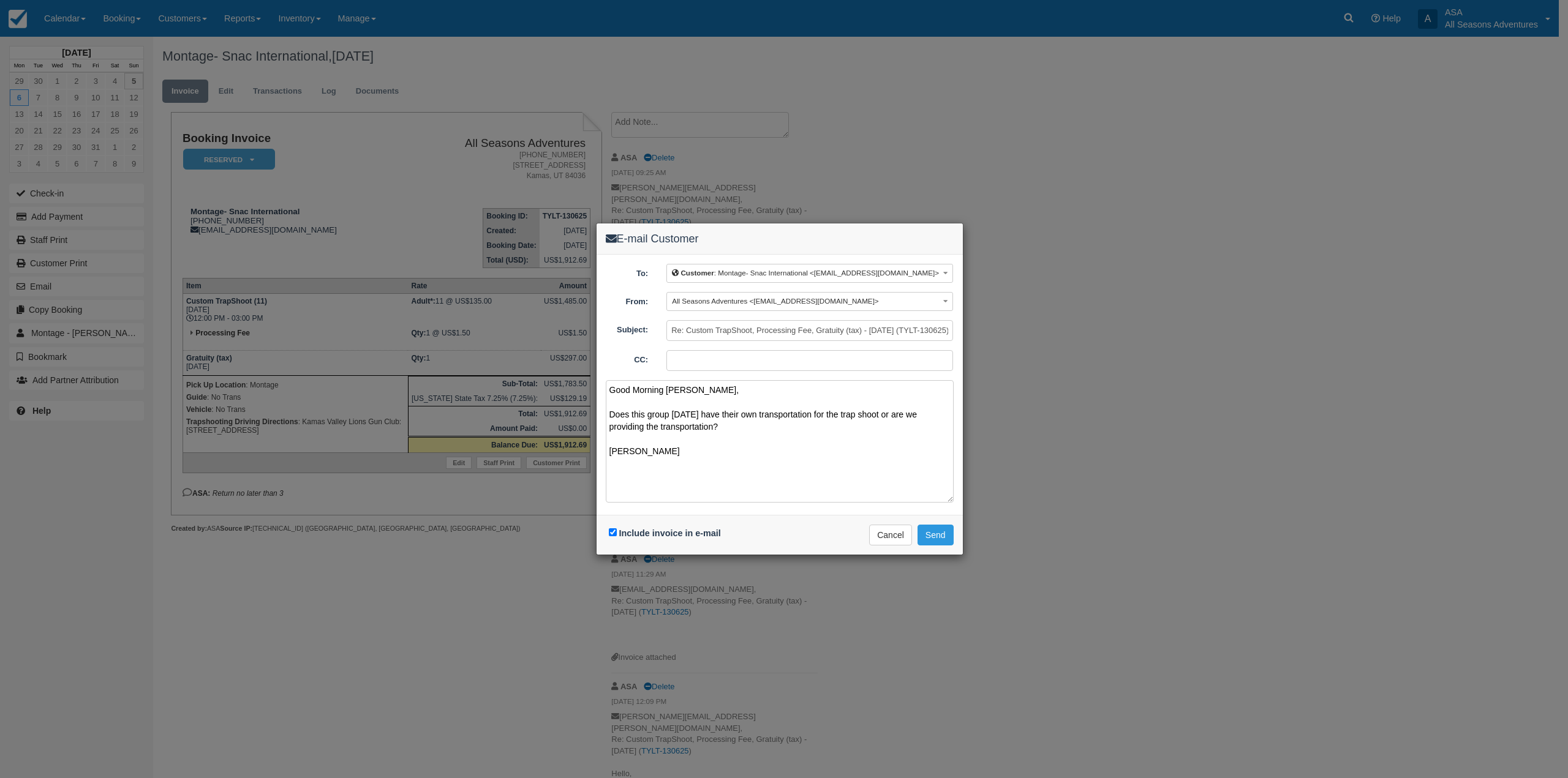
click at [667, 389] on textarea "Good Morning Jill, Does this group tomorrow have their own transportation for t…" at bounding box center [780, 441] width 348 height 122
type textarea "Good Morning Caleb, Does this group tomorrow have their own transportation for …"
click at [929, 536] on button "Send" at bounding box center [935, 535] width 36 height 21
